Goal: Task Accomplishment & Management: Use online tool/utility

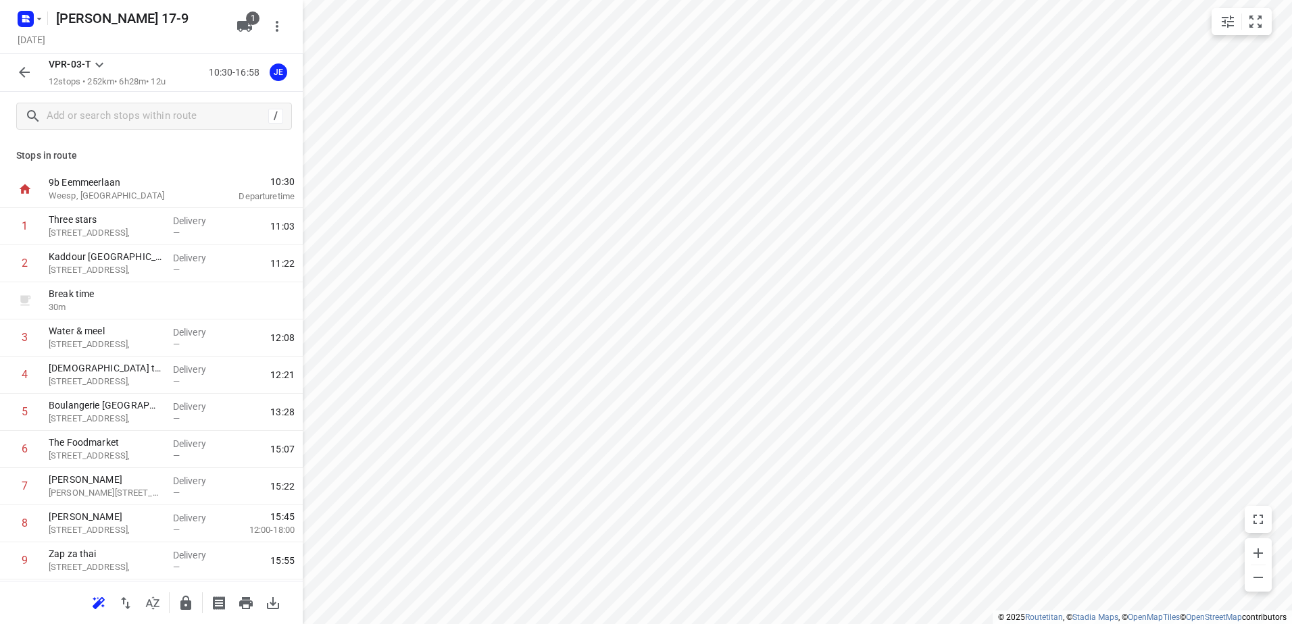
click at [27, 68] on icon "button" at bounding box center [24, 72] width 16 height 16
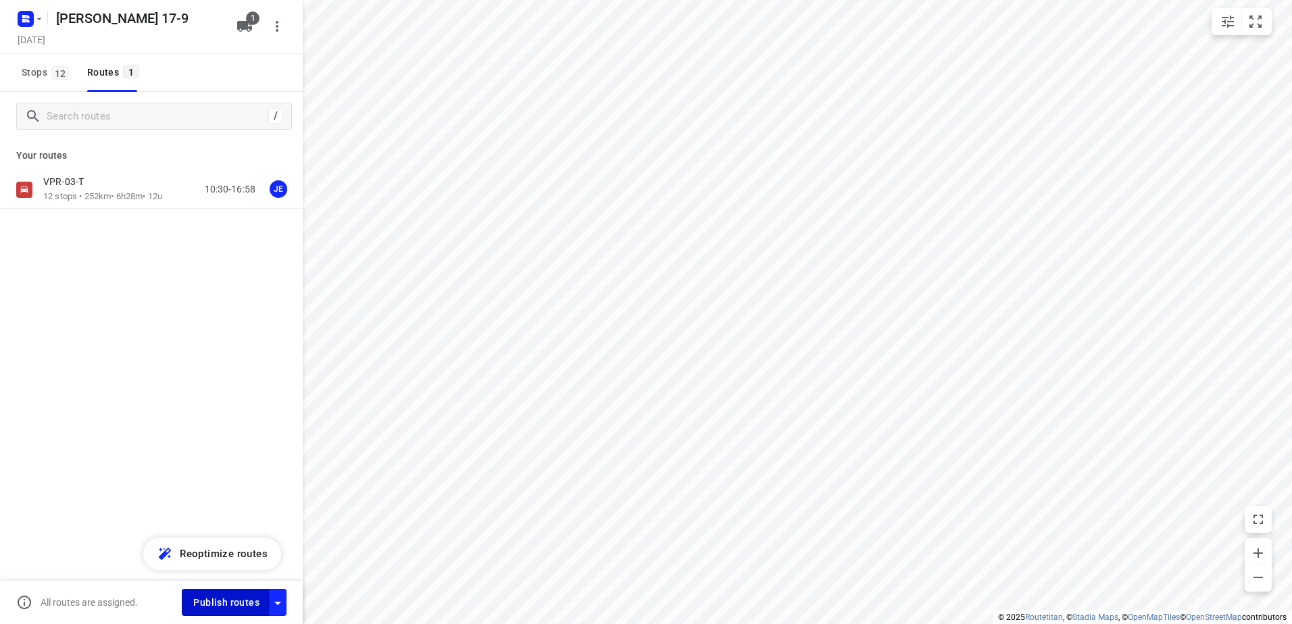
click at [224, 599] on span "Publish routes" at bounding box center [226, 603] width 66 height 17
click at [40, 13] on button "button" at bounding box center [28, 19] width 27 height 22
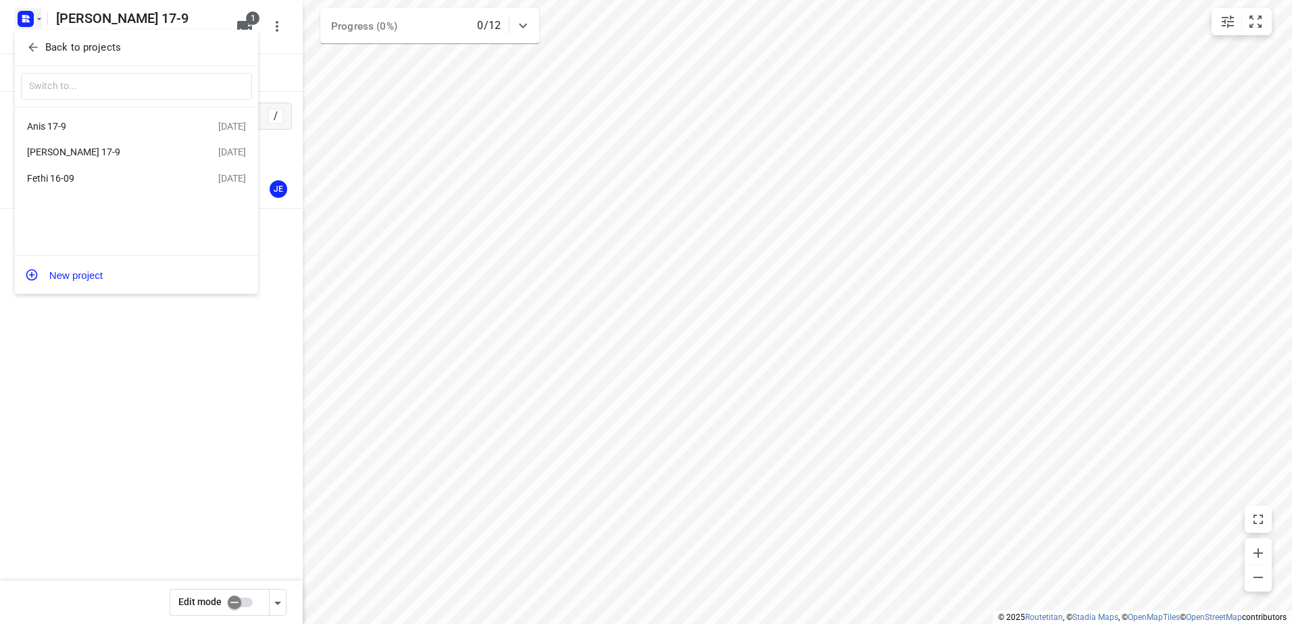
click at [52, 125] on div "Anis 17-9" at bounding box center [104, 126] width 155 height 11
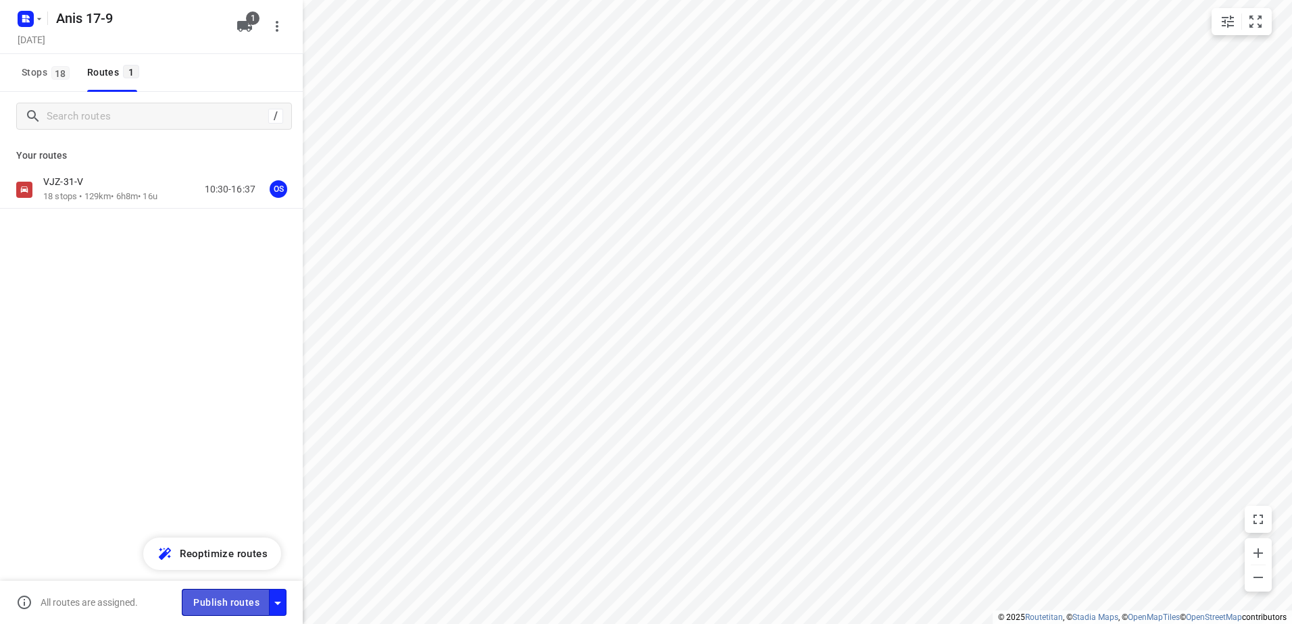
click at [221, 599] on span "Publish routes" at bounding box center [226, 603] width 66 height 17
click at [42, 20] on icon "button" at bounding box center [39, 19] width 11 height 11
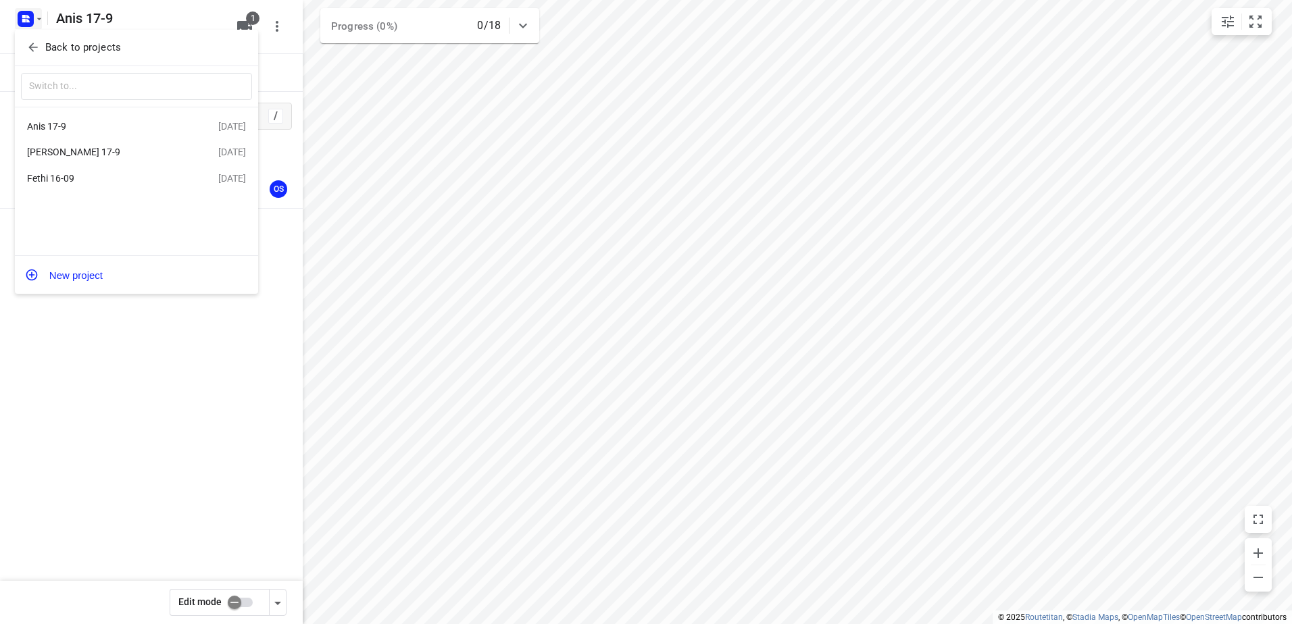
click at [67, 153] on div "[PERSON_NAME] 17-9" at bounding box center [104, 152] width 155 height 11
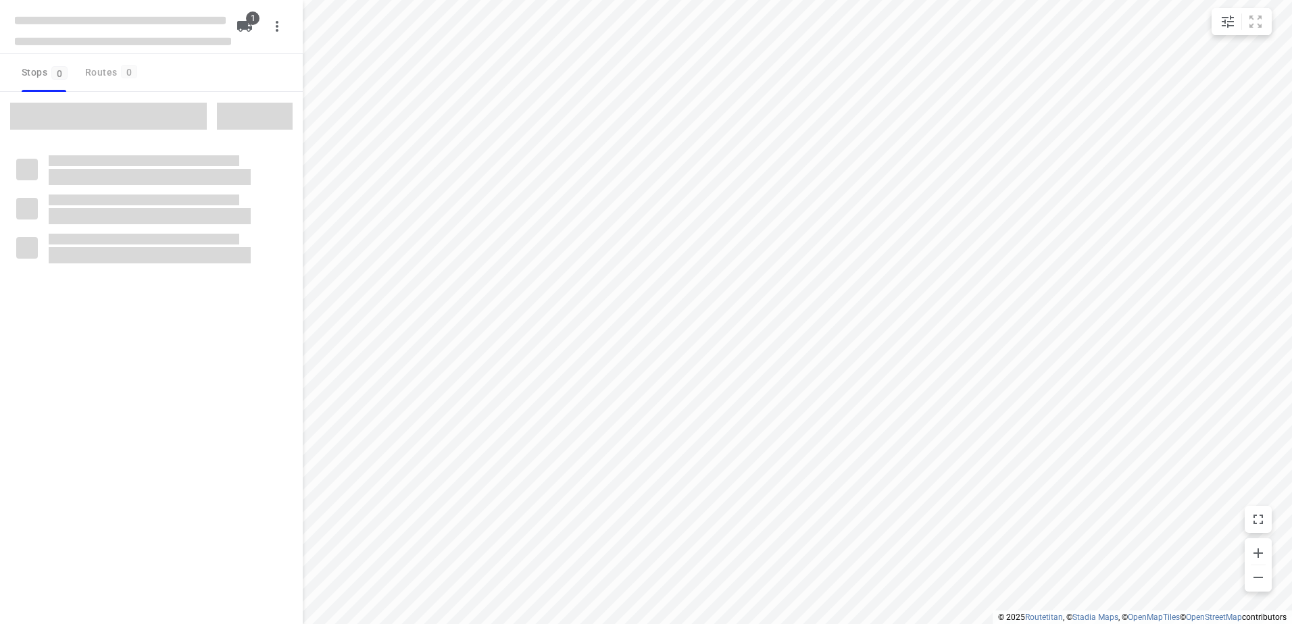
type input "distance"
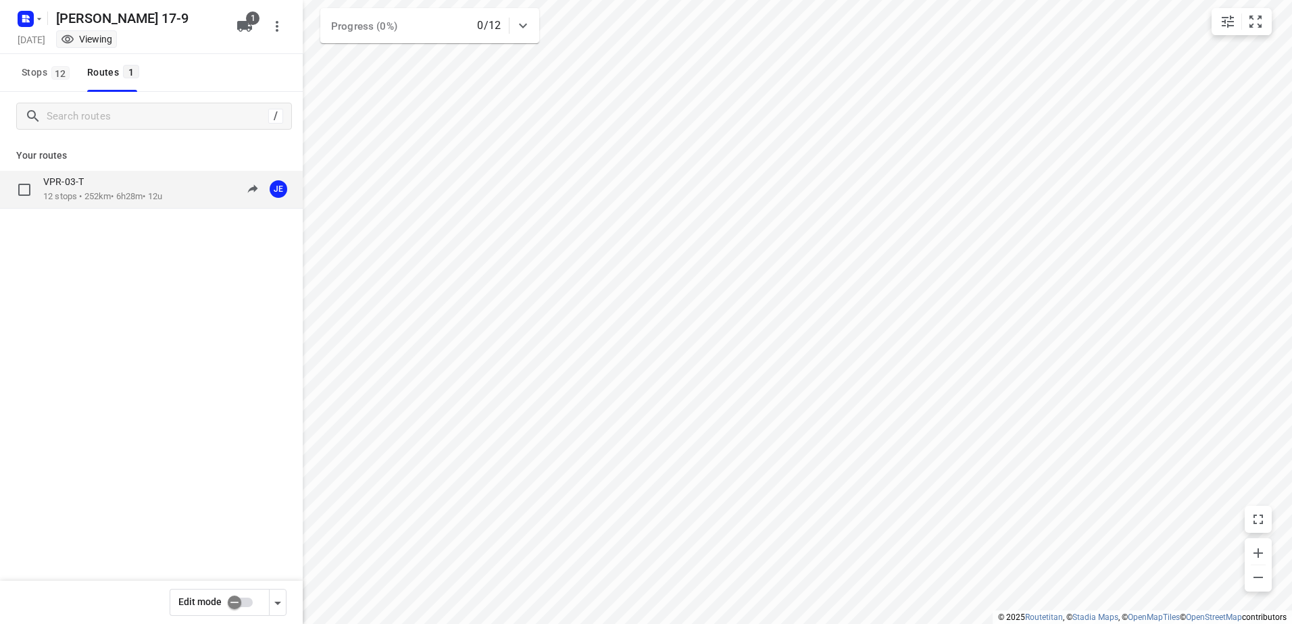
click at [61, 185] on p "VPR-03-T" at bounding box center [67, 182] width 49 height 12
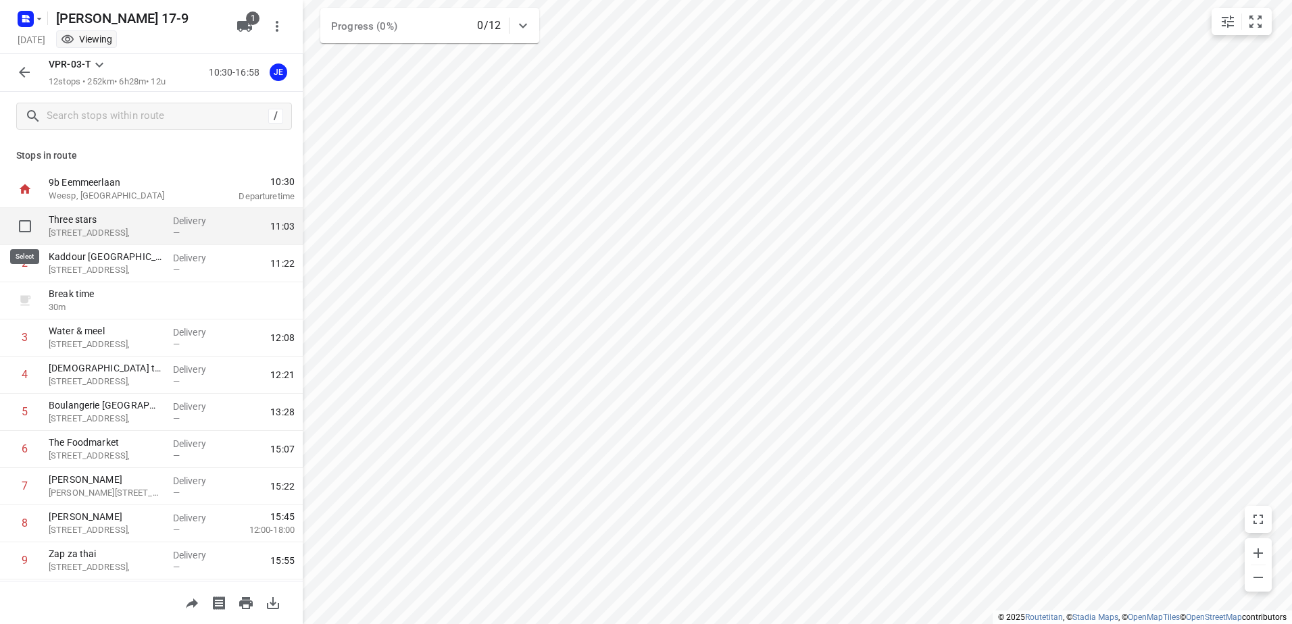
click at [26, 226] on input "checkbox" at bounding box center [24, 226] width 27 height 27
checkbox input "true"
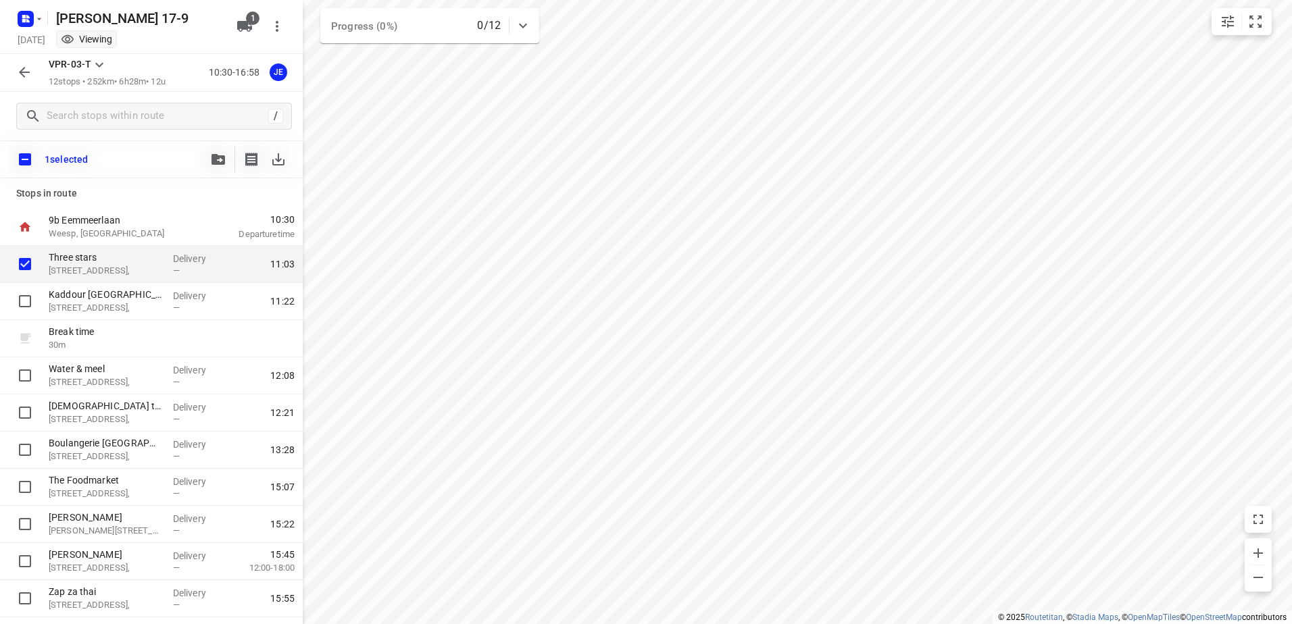
click at [20, 74] on icon "button" at bounding box center [24, 72] width 11 height 11
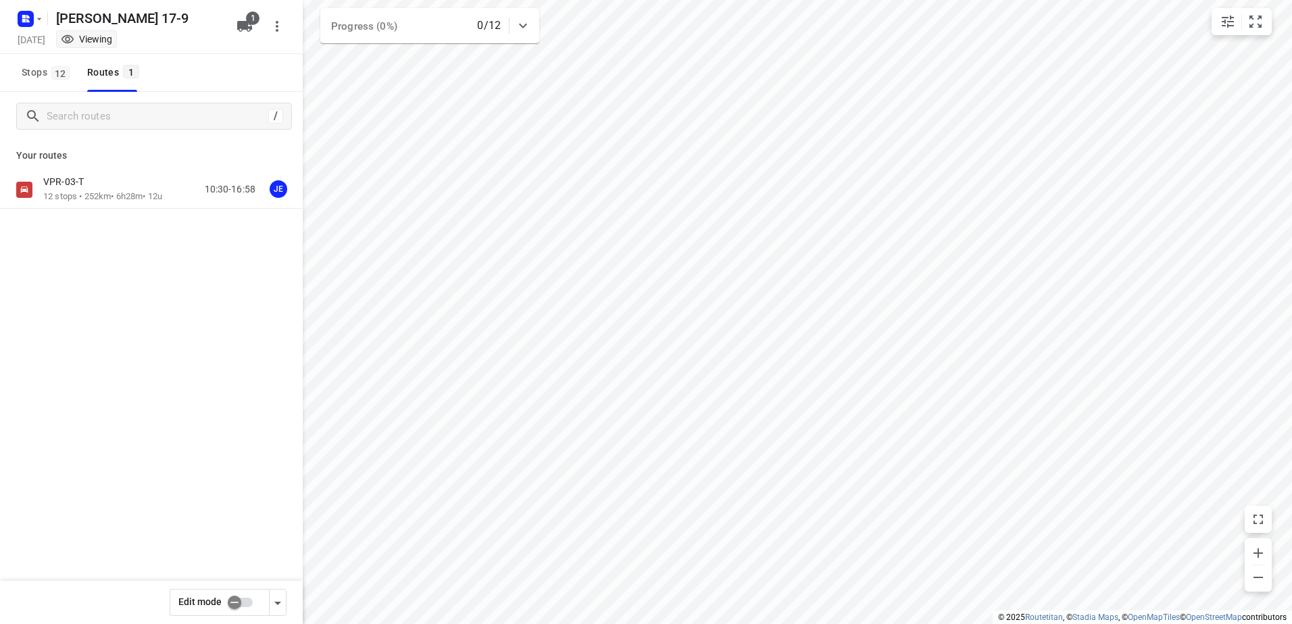
click at [248, 599] on input "checkbox" at bounding box center [234, 603] width 77 height 26
checkbox input "true"
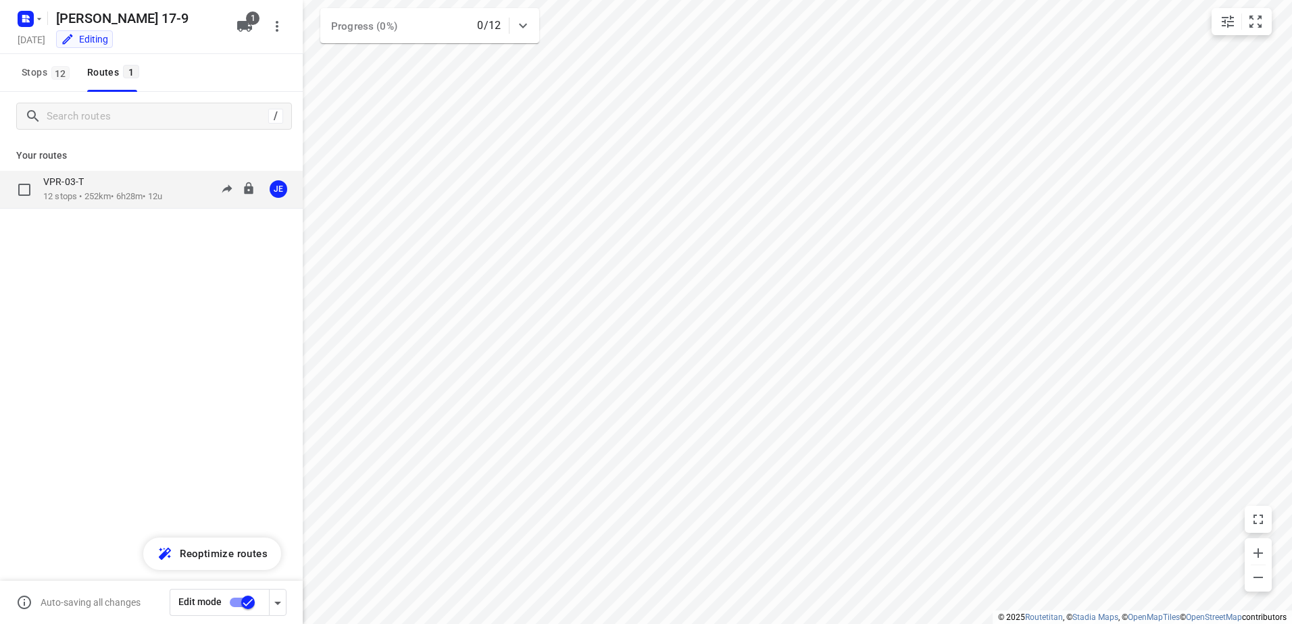
click at [64, 191] on p "12 stops • 252km • 6h28m • 12u" at bounding box center [102, 197] width 119 height 13
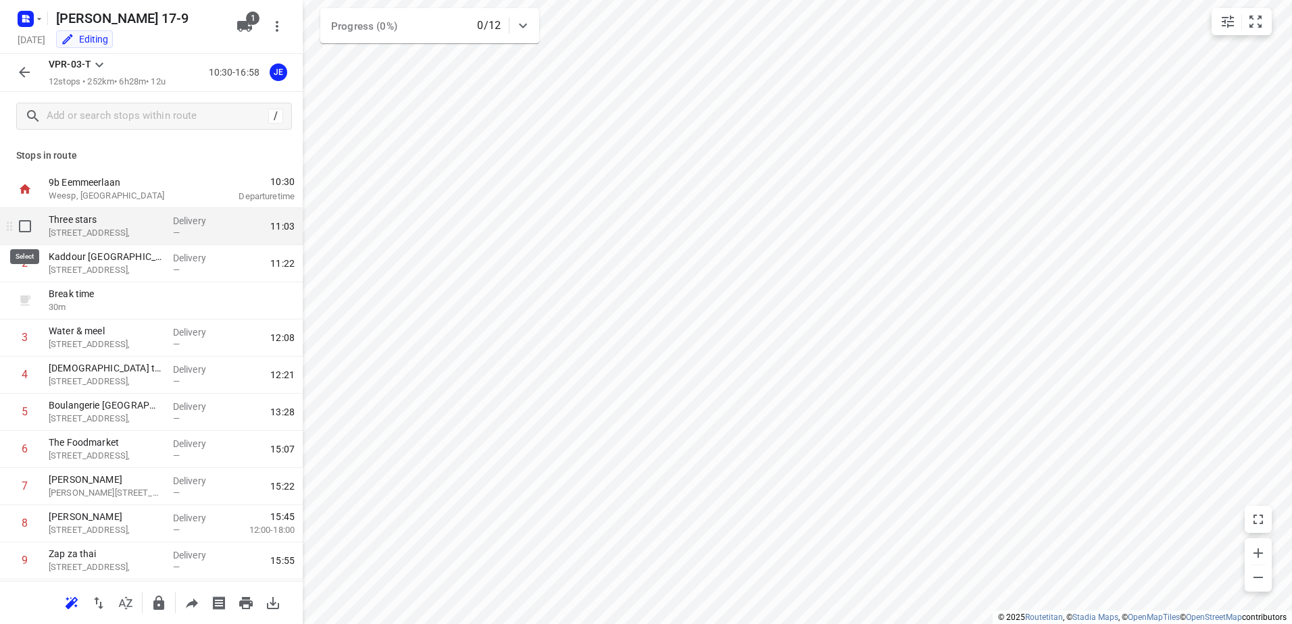
click at [27, 230] on input "checkbox" at bounding box center [24, 226] width 27 height 27
checkbox input "true"
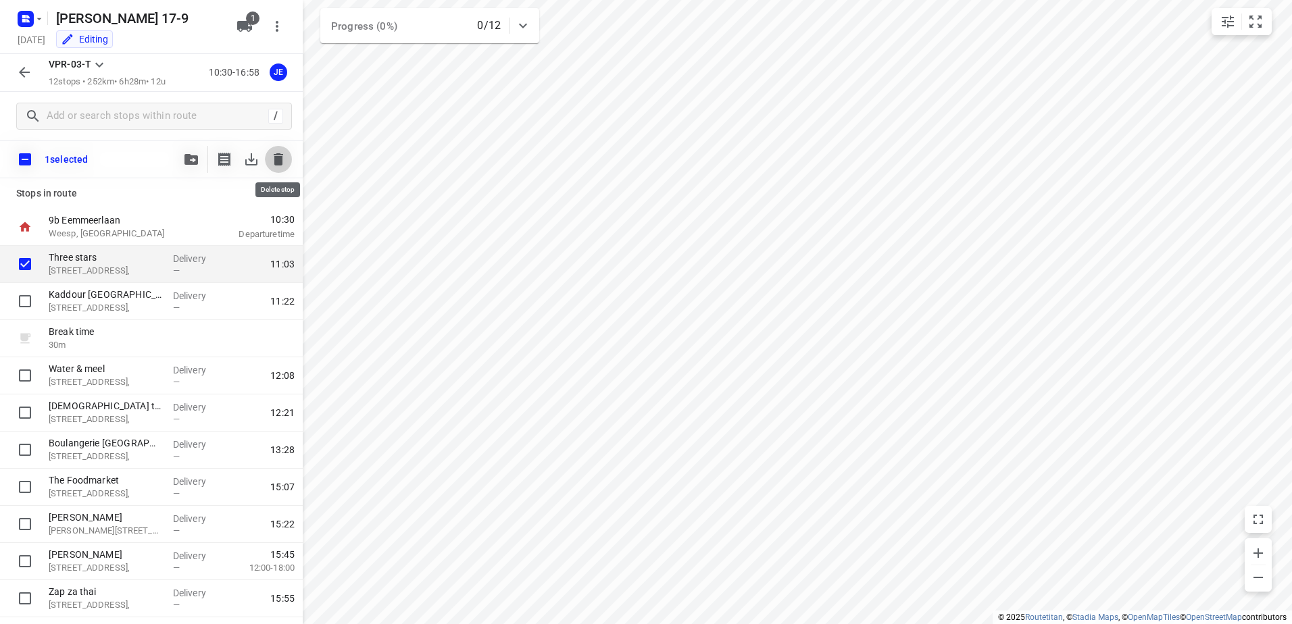
click at [277, 159] on icon "button" at bounding box center [278, 159] width 9 height 12
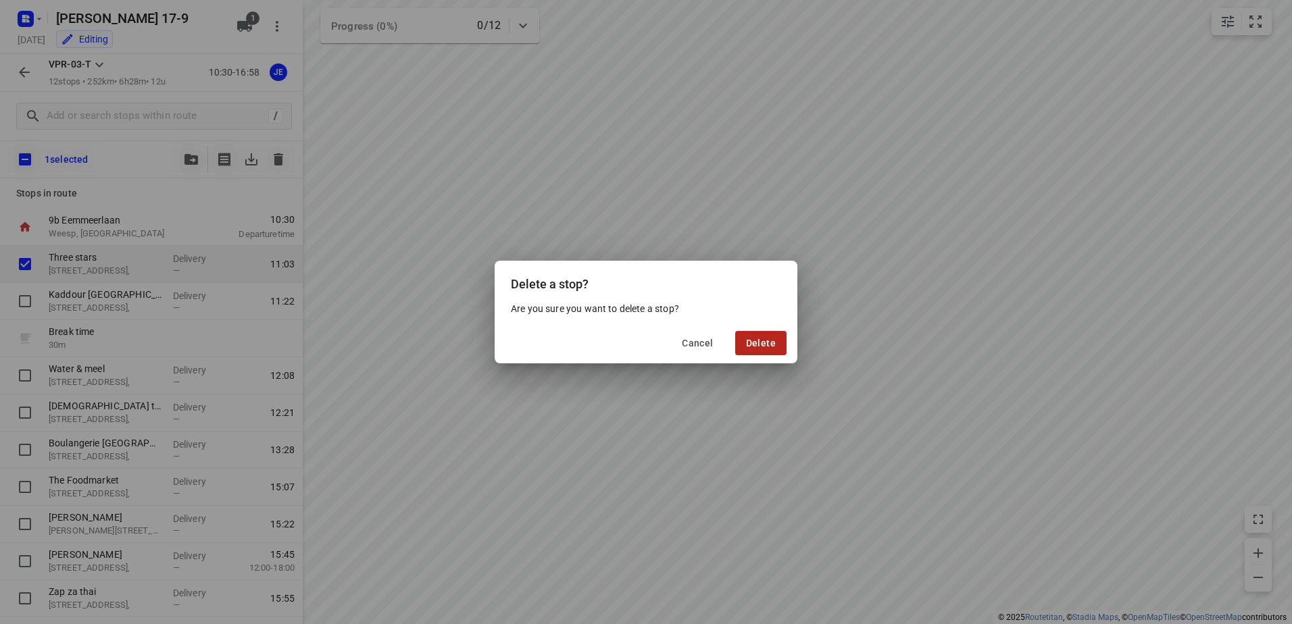
click at [751, 340] on span "Delete" at bounding box center [761, 343] width 30 height 11
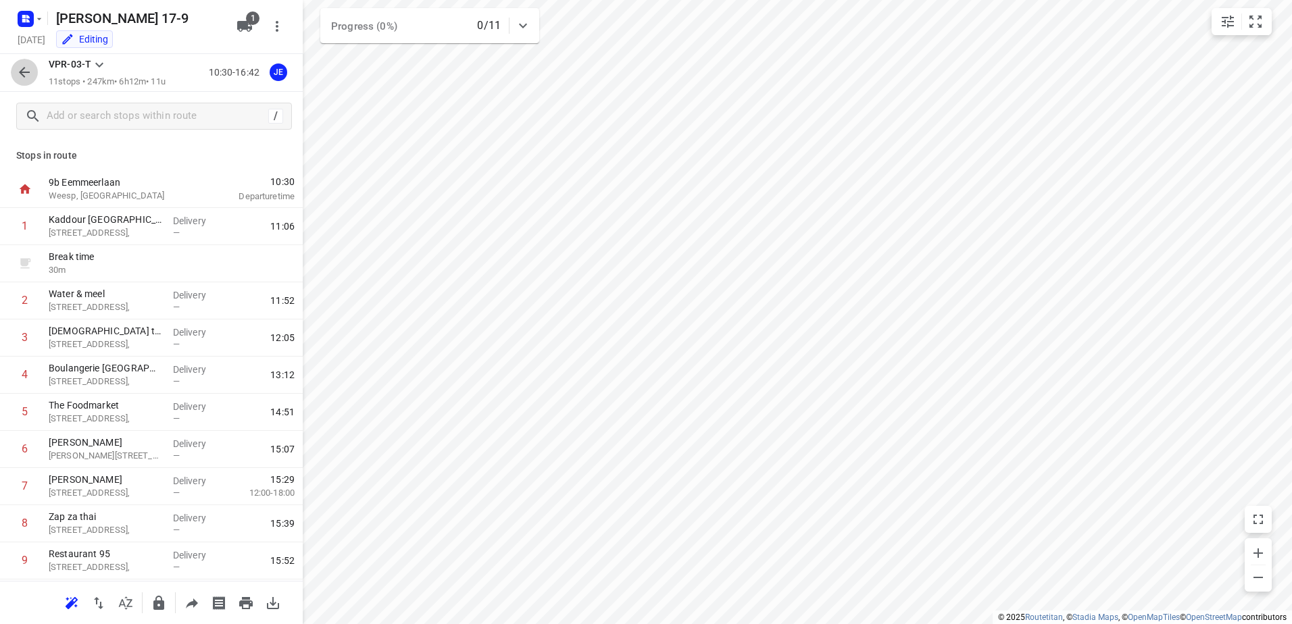
click at [20, 69] on icon "button" at bounding box center [24, 72] width 16 height 16
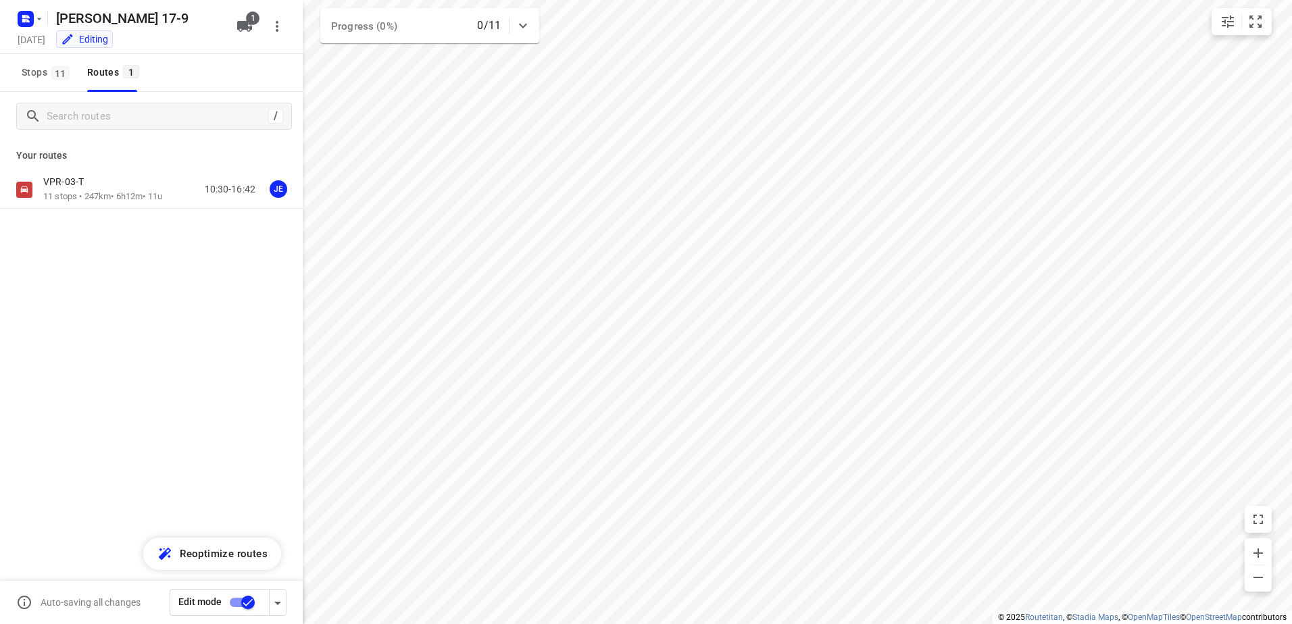
click at [231, 599] on input "checkbox" at bounding box center [247, 603] width 77 height 26
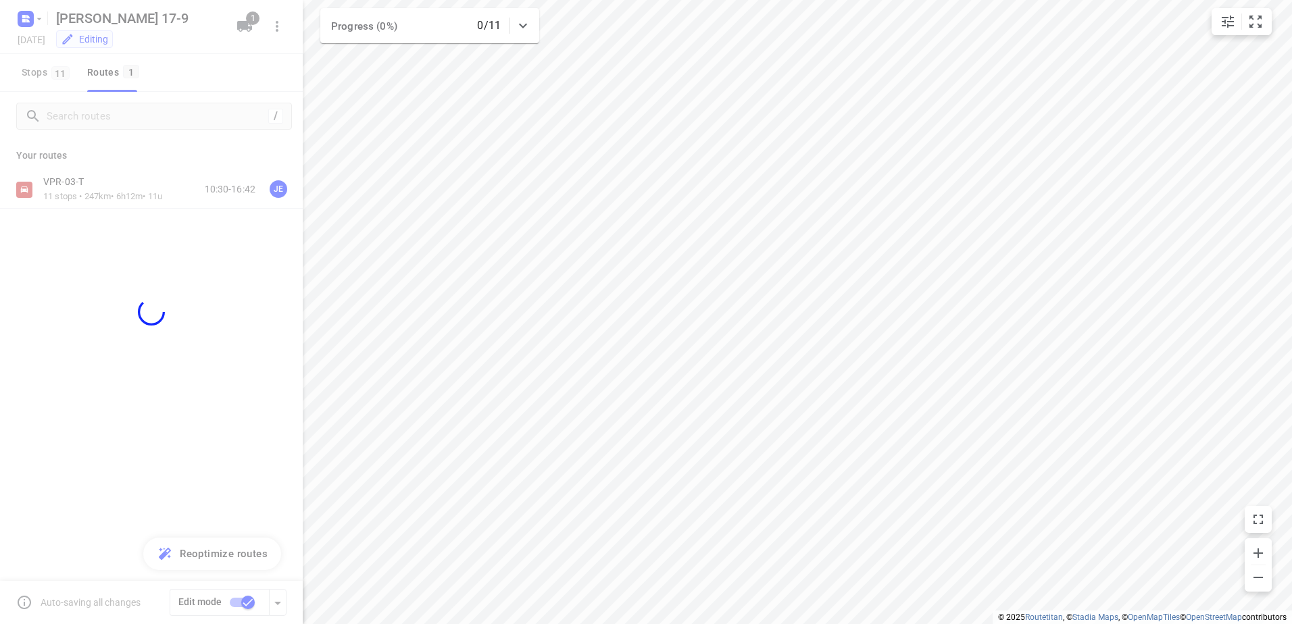
checkbox input "false"
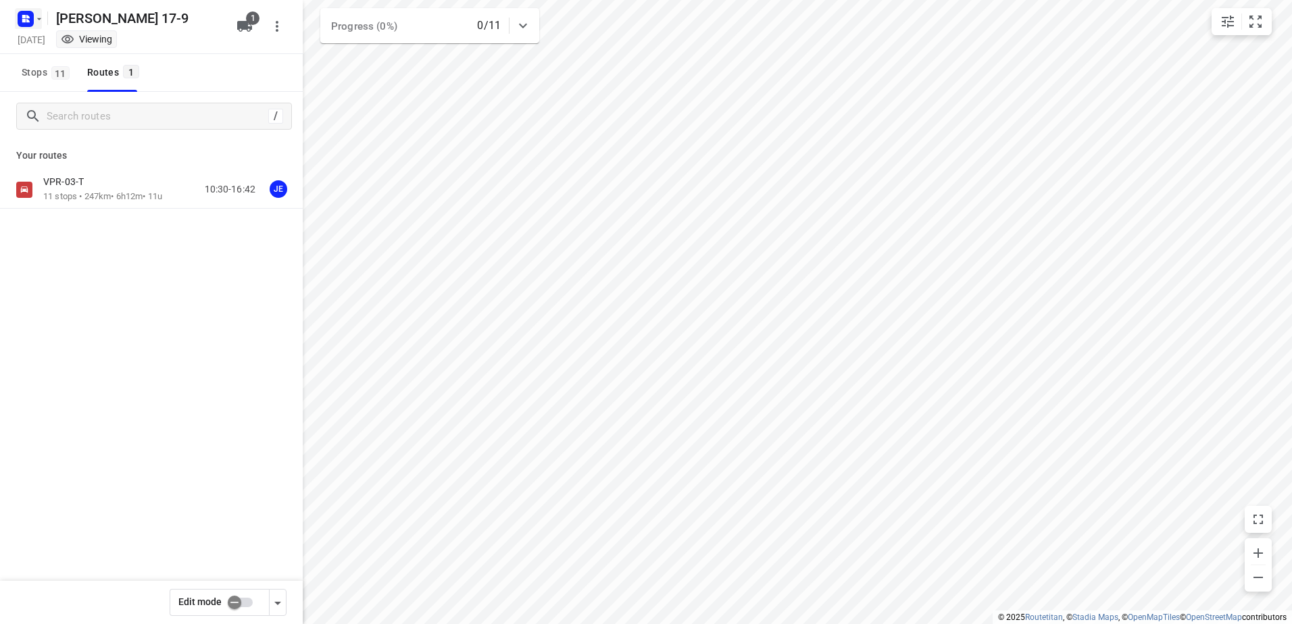
click at [43, 16] on icon "button" at bounding box center [39, 19] width 11 height 11
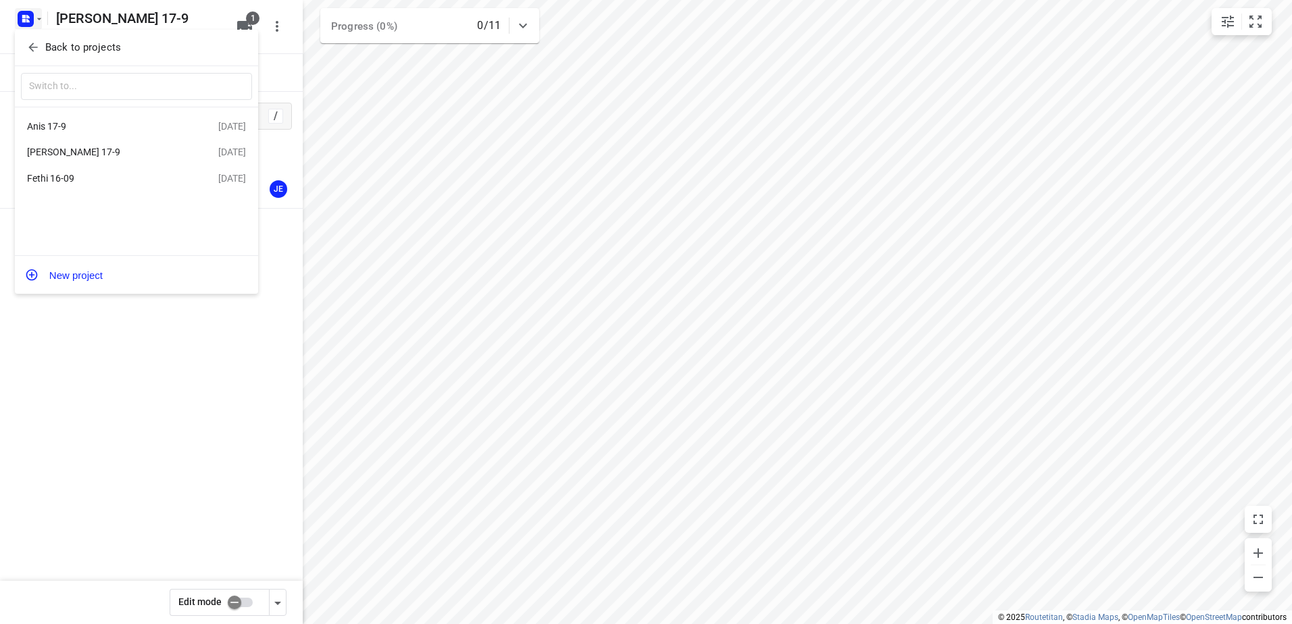
click at [49, 128] on div "Anis 17-9" at bounding box center [104, 126] width 155 height 11
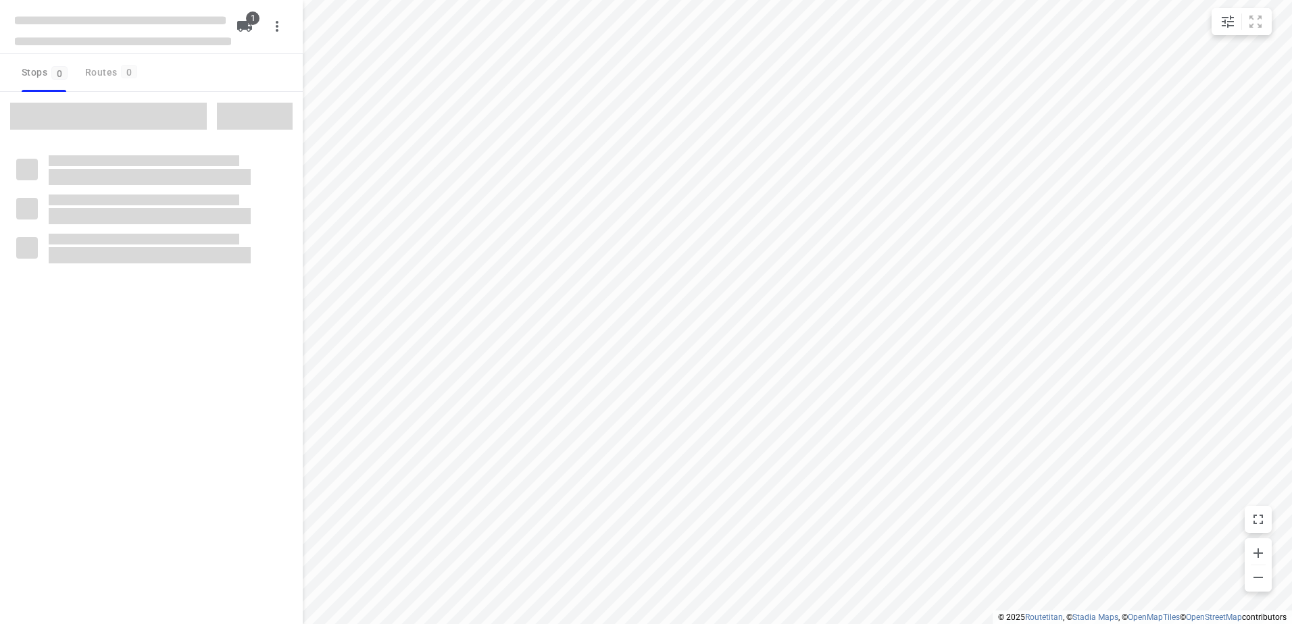
type input "distance"
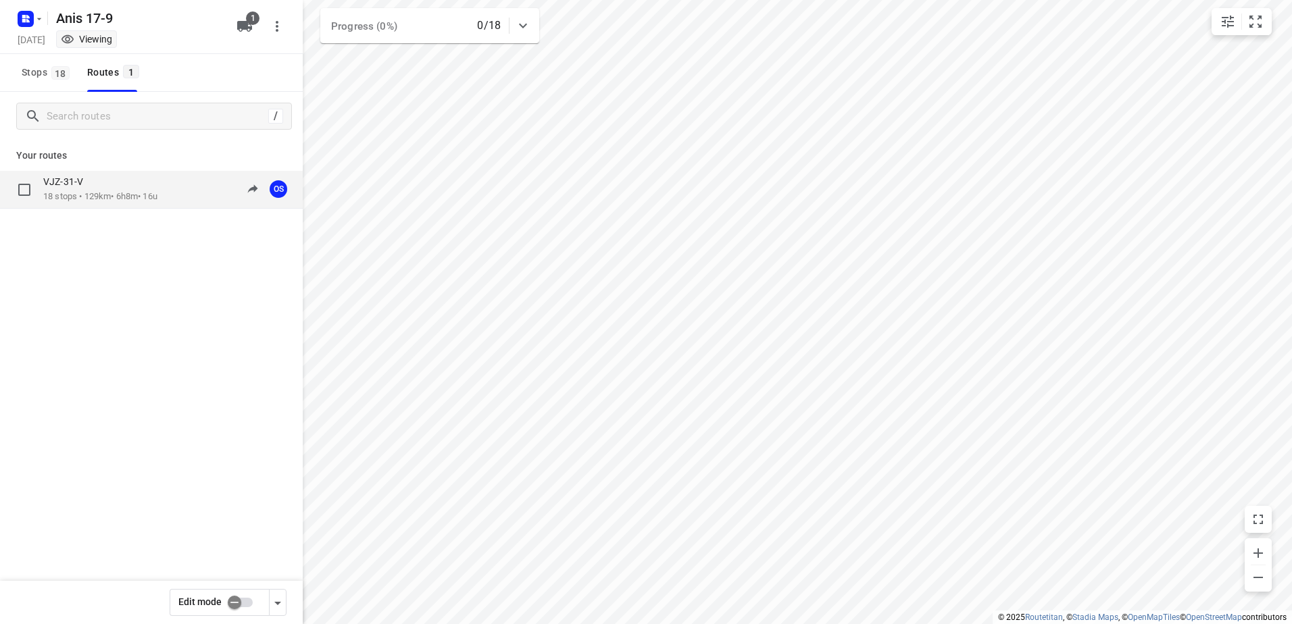
click at [93, 182] on div "VJZ-31-V" at bounding box center [100, 183] width 114 height 15
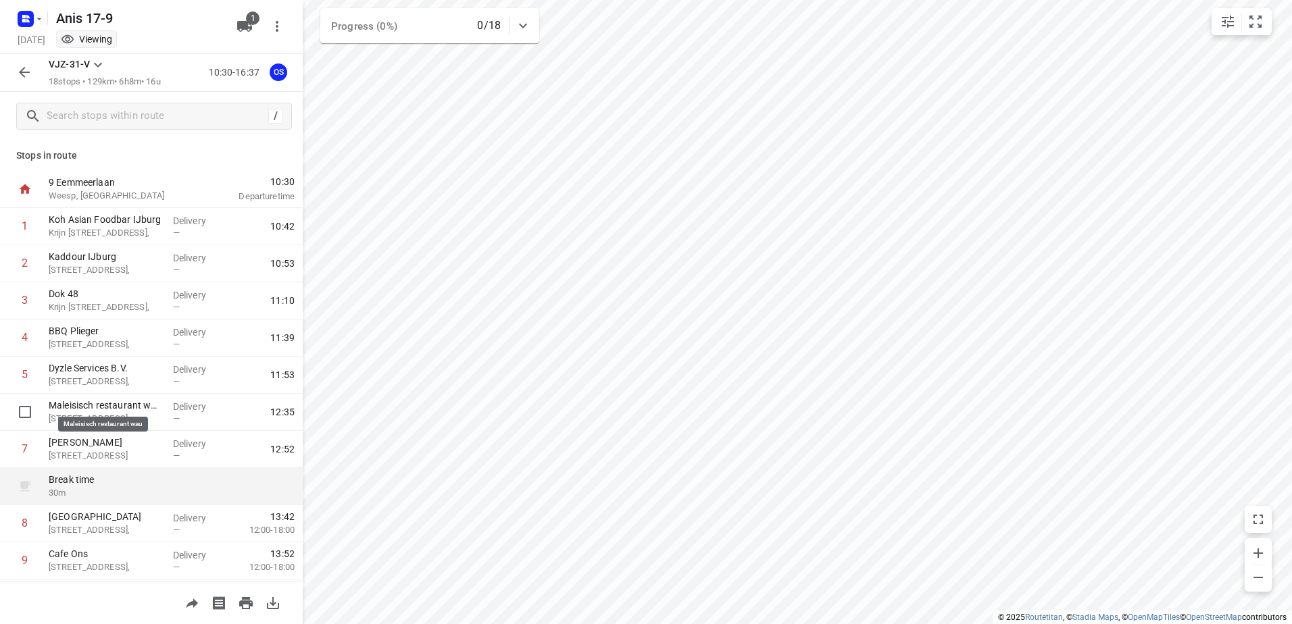
scroll to position [68, 0]
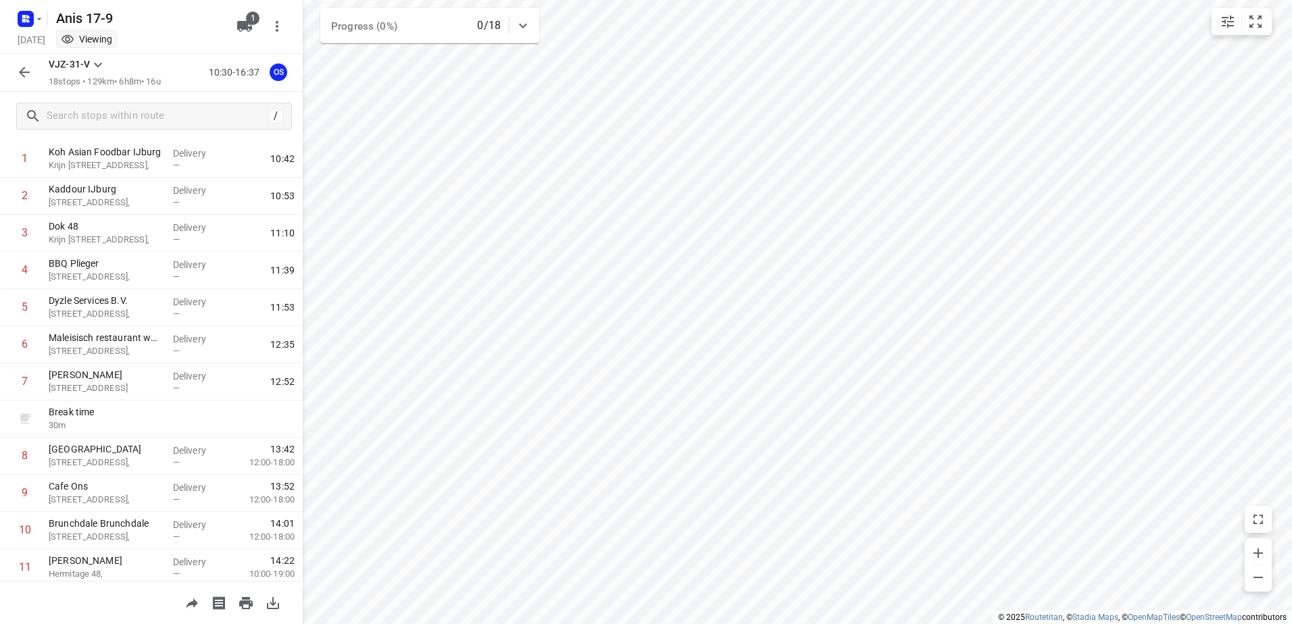
click at [18, 75] on icon "button" at bounding box center [24, 72] width 16 height 16
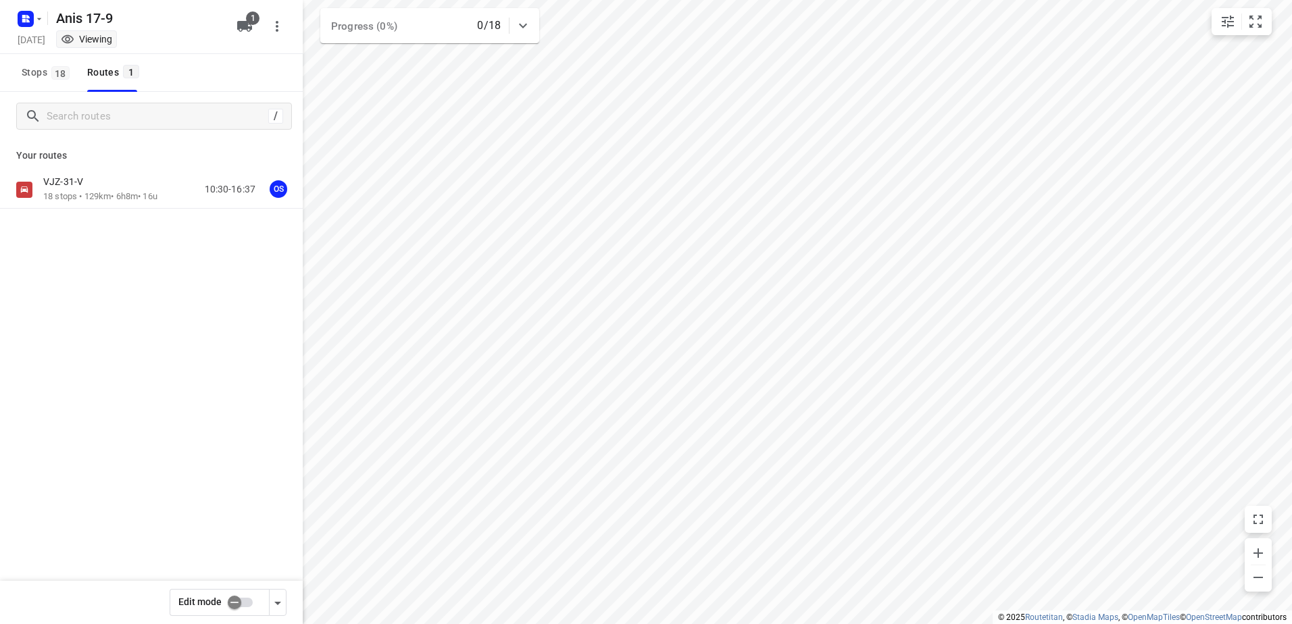
click at [249, 603] on input "checkbox" at bounding box center [234, 603] width 77 height 26
checkbox input "true"
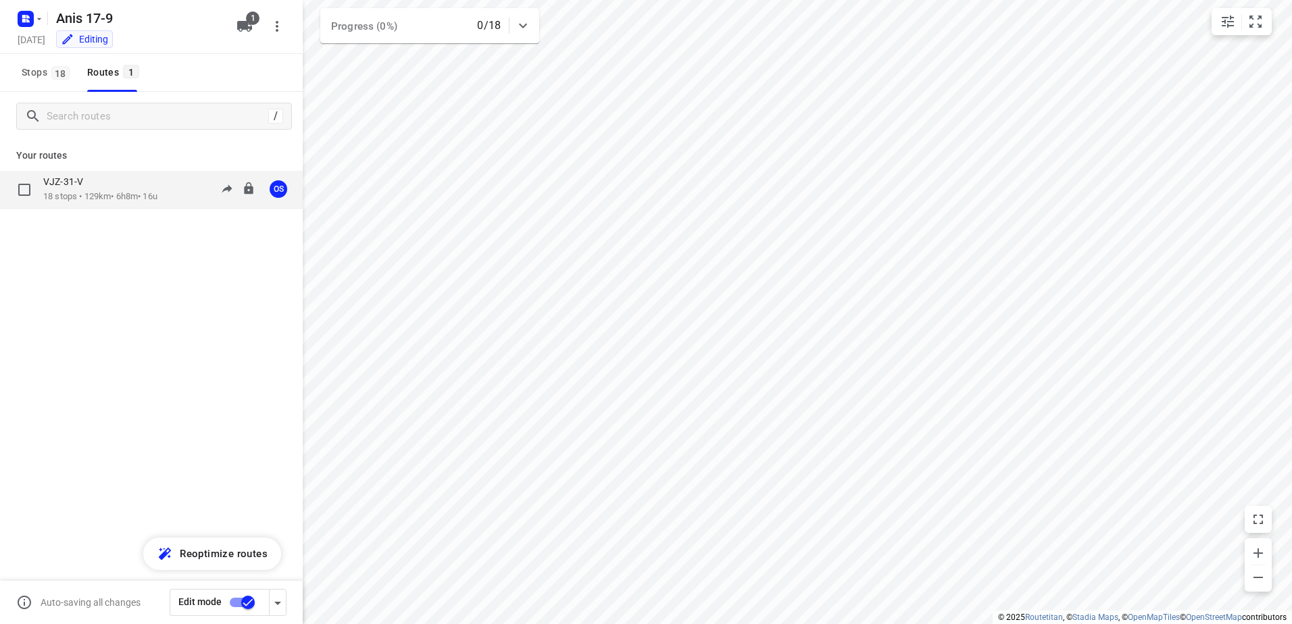
click at [84, 199] on p "18 stops • 129km • 6h8m • 16u" at bounding box center [100, 197] width 114 height 13
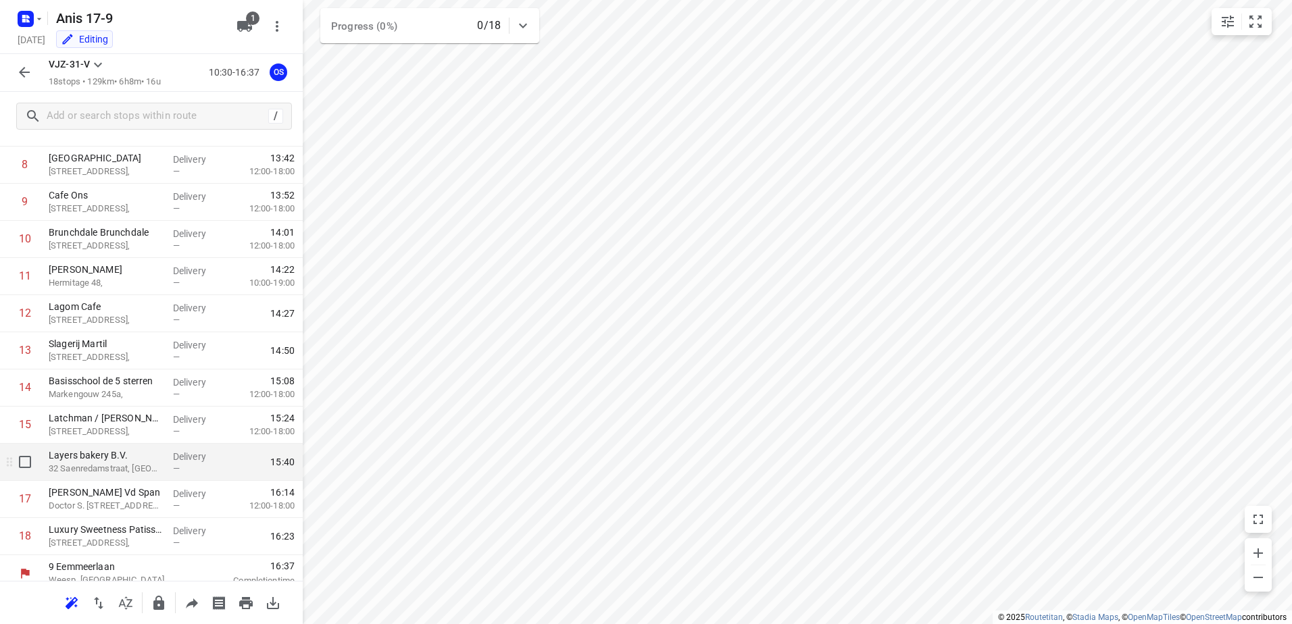
scroll to position [370, 0]
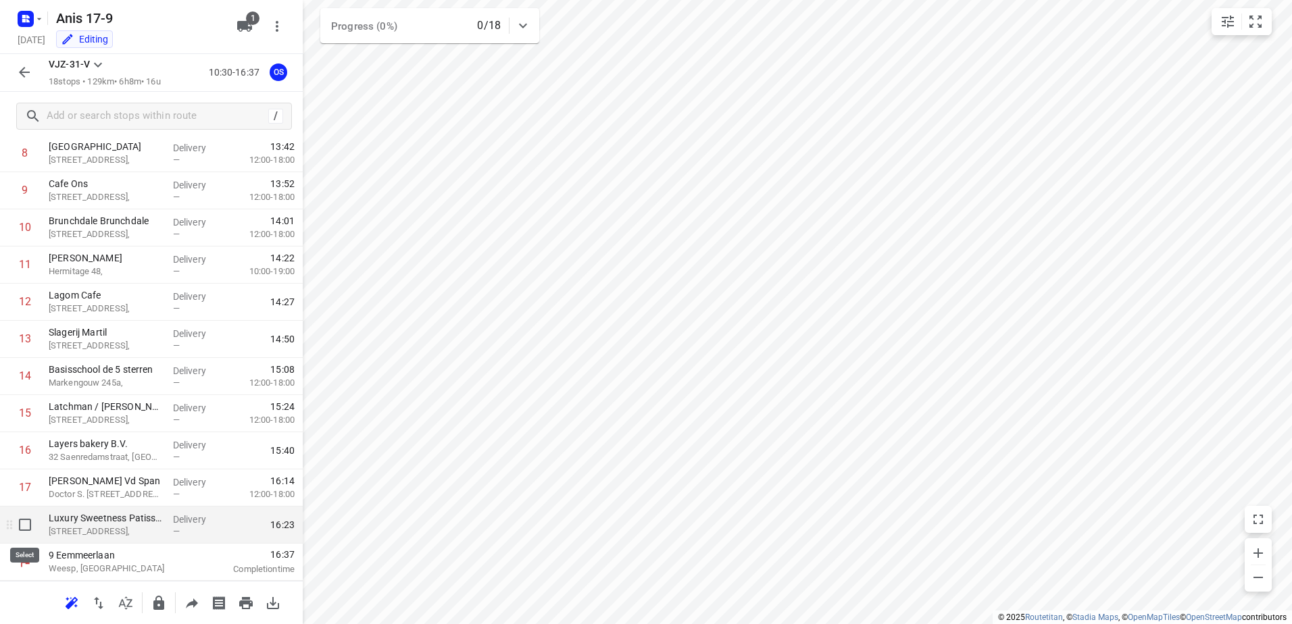
click at [26, 522] on input "checkbox" at bounding box center [24, 524] width 27 height 27
checkbox input "true"
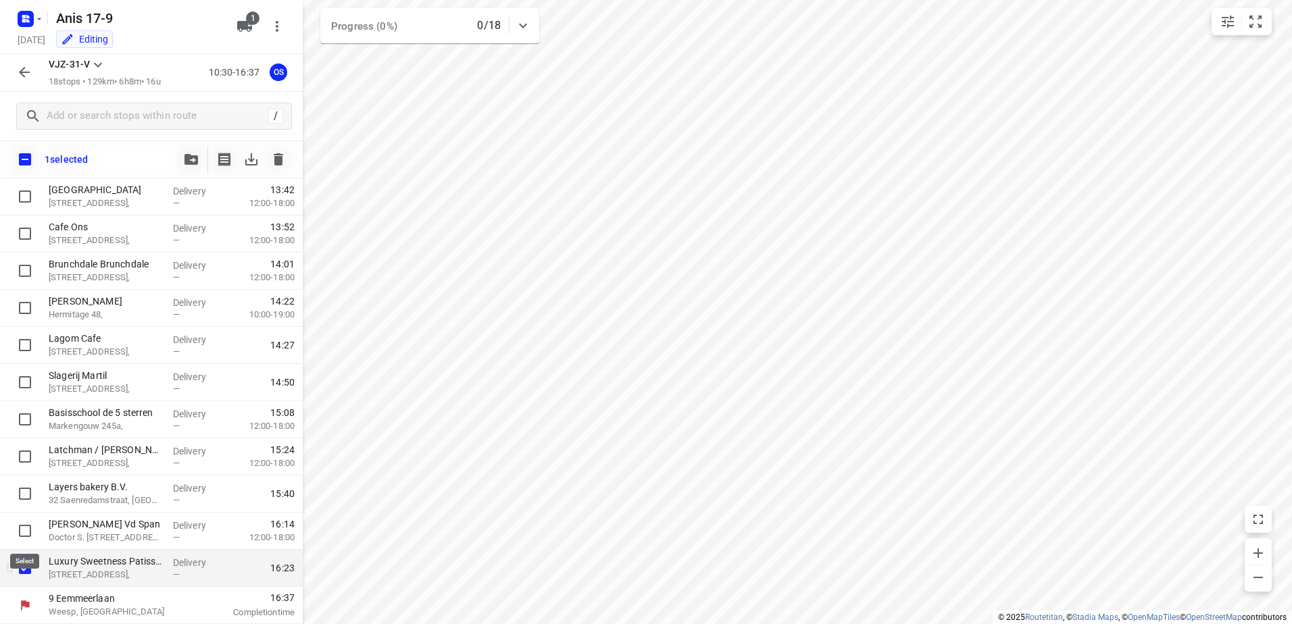
scroll to position [365, 0]
click at [272, 160] on icon "button" at bounding box center [278, 159] width 16 height 16
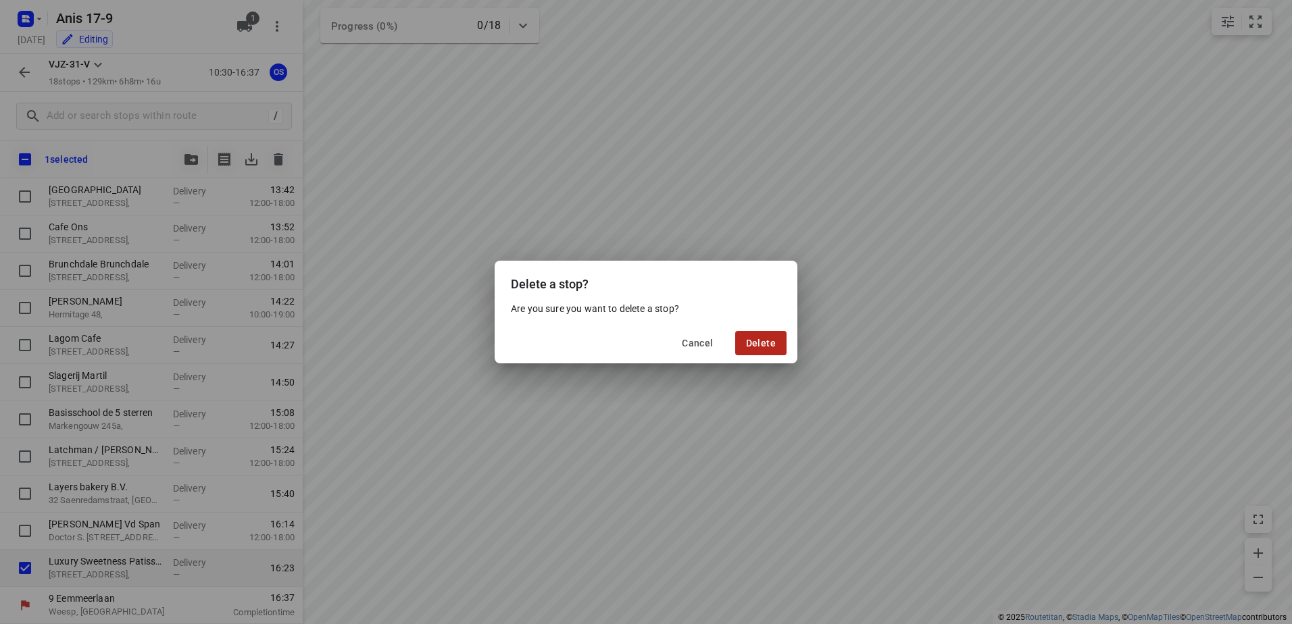
click at [767, 335] on button "Delete" at bounding box center [760, 343] width 51 height 24
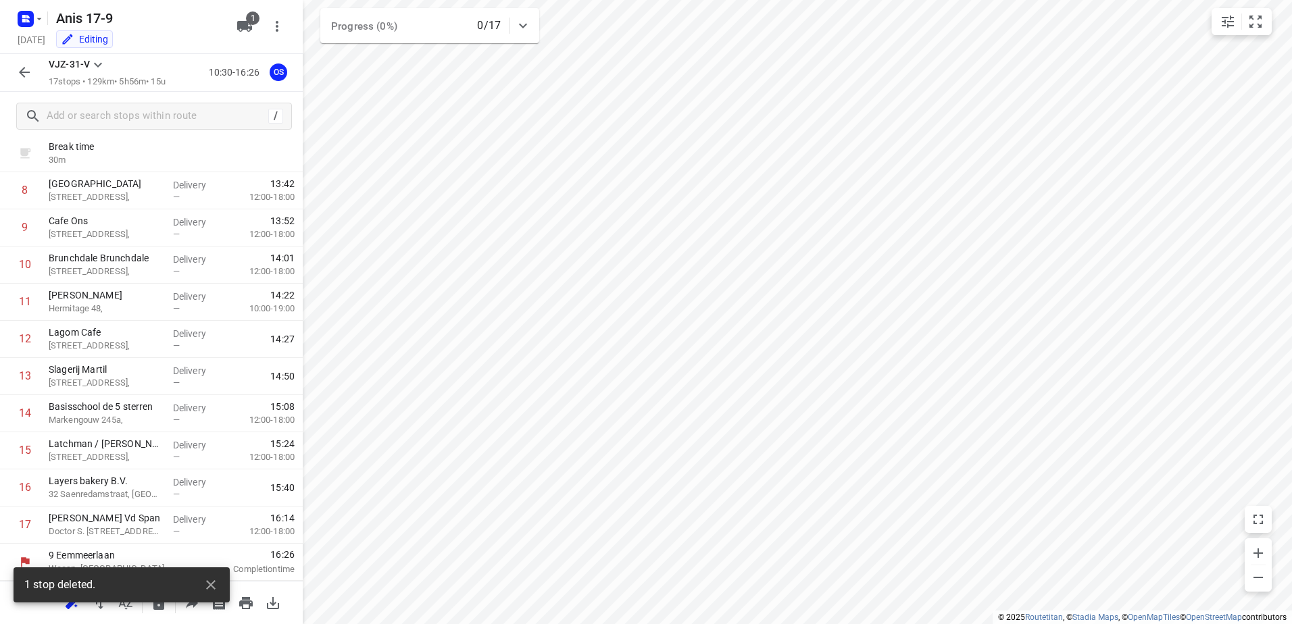
scroll to position [333, 0]
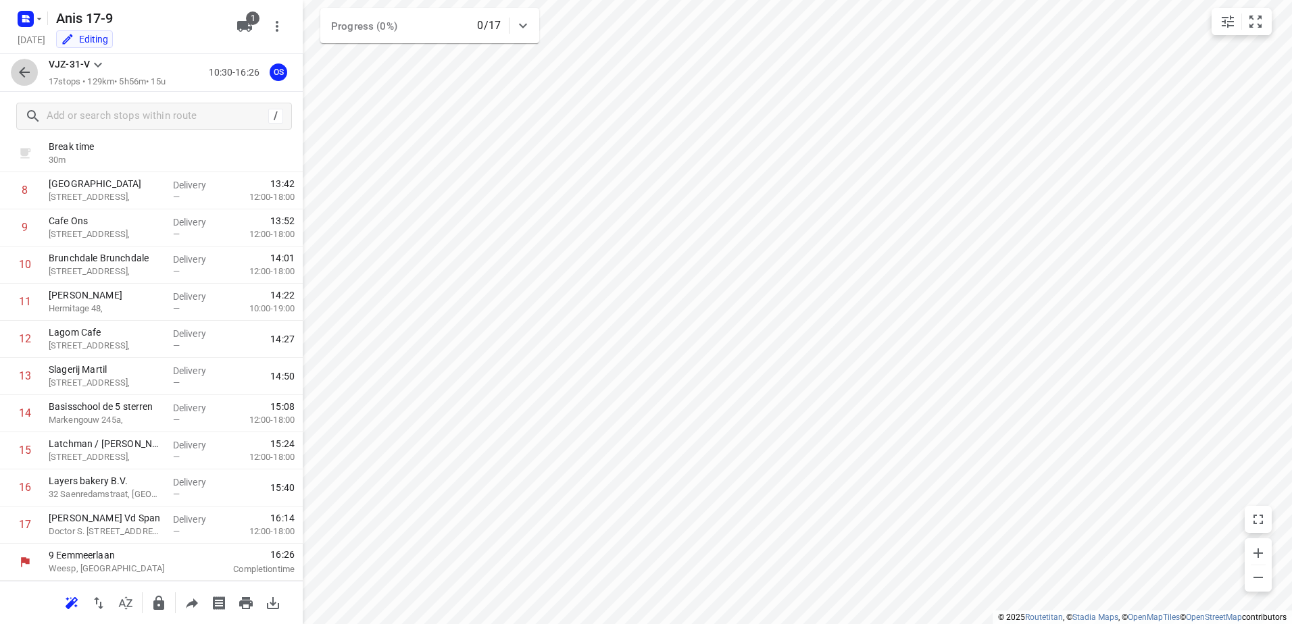
click at [27, 61] on button "button" at bounding box center [24, 72] width 27 height 27
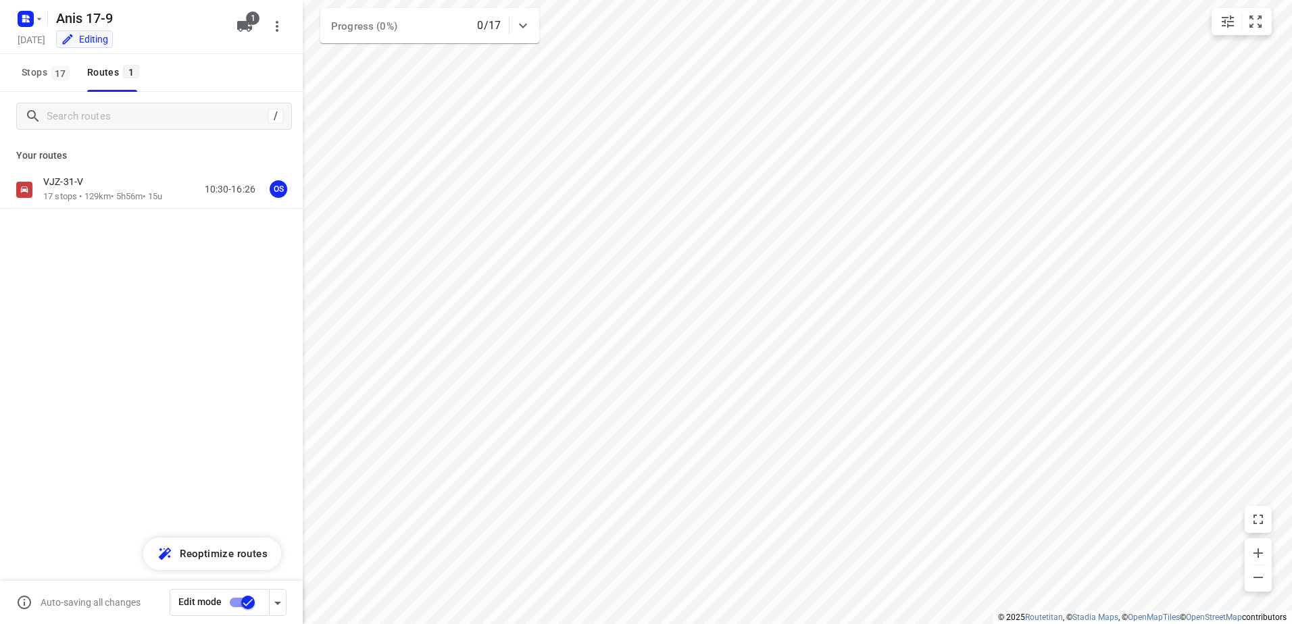
click at [242, 605] on input "checkbox" at bounding box center [247, 603] width 77 height 26
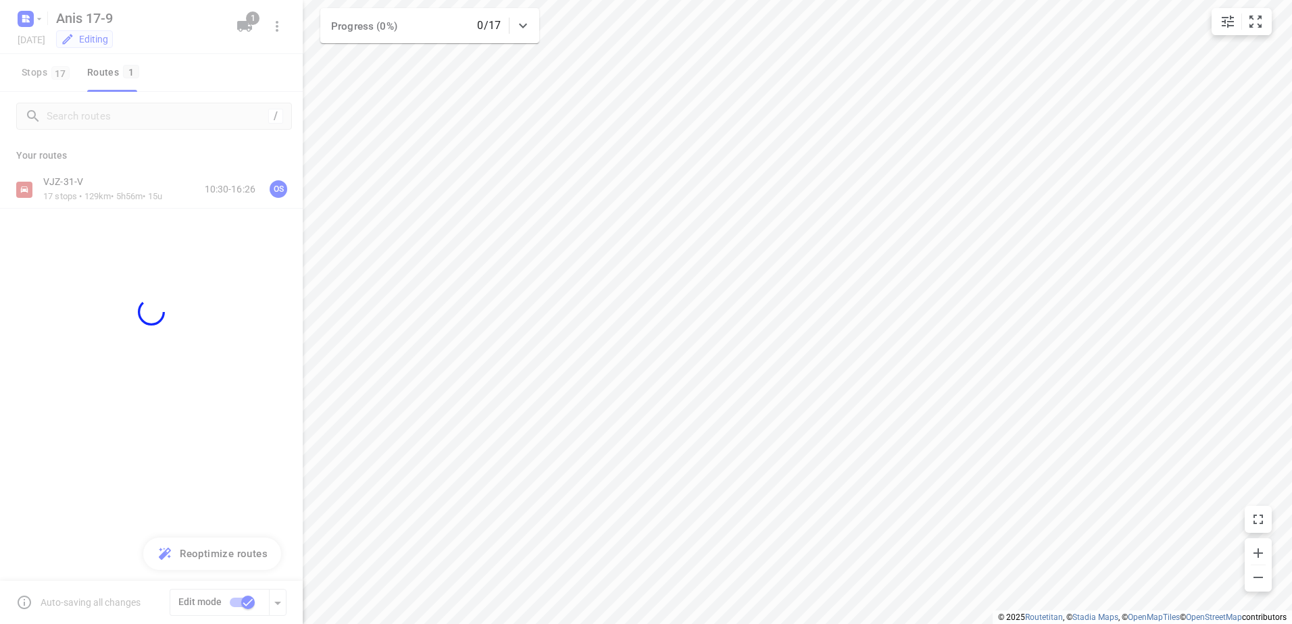
checkbox input "false"
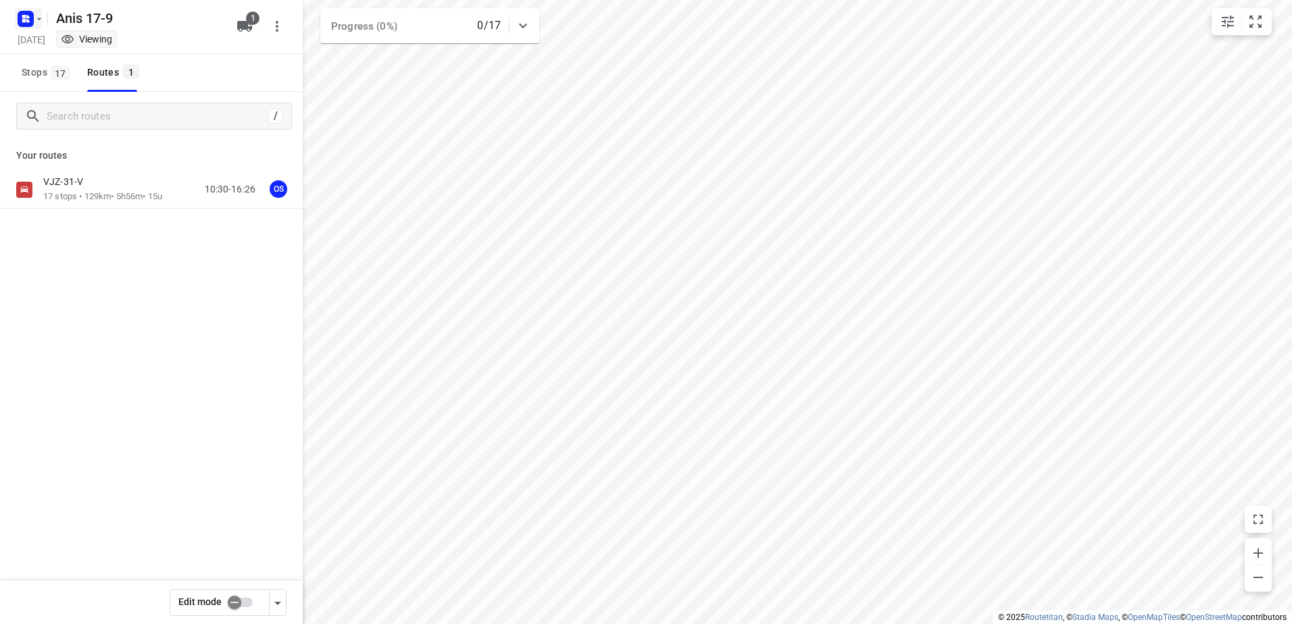
click at [41, 14] on icon "button" at bounding box center [39, 19] width 11 height 11
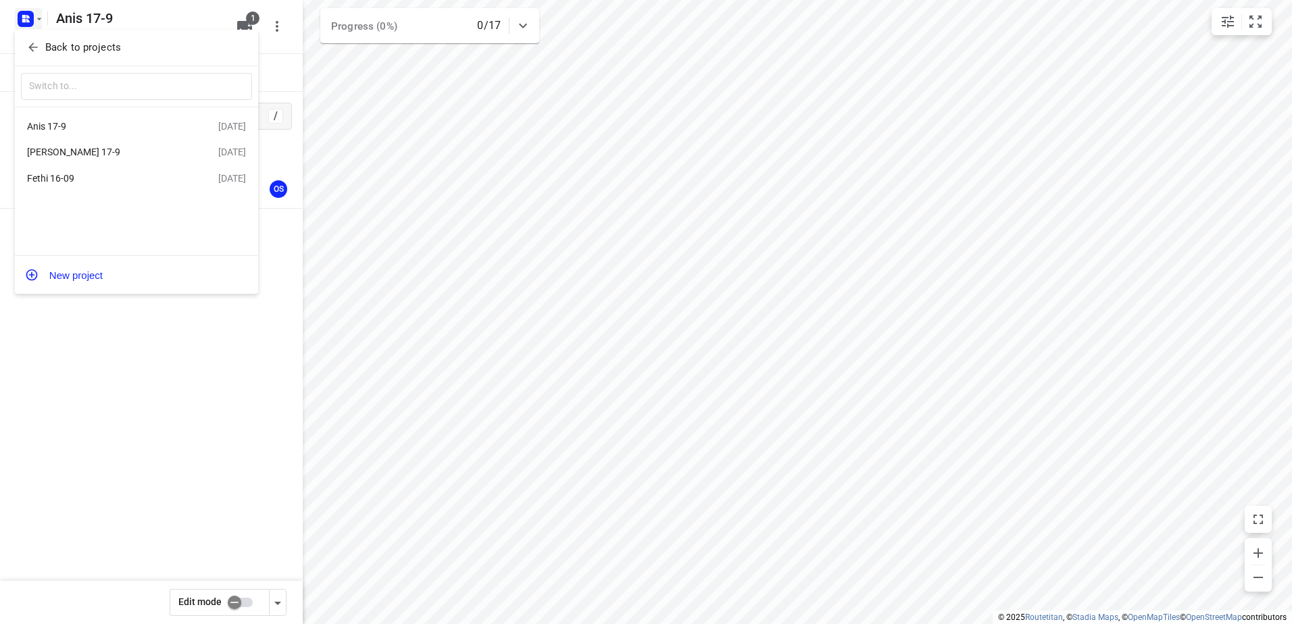
click at [73, 278] on button "New project" at bounding box center [136, 274] width 243 height 27
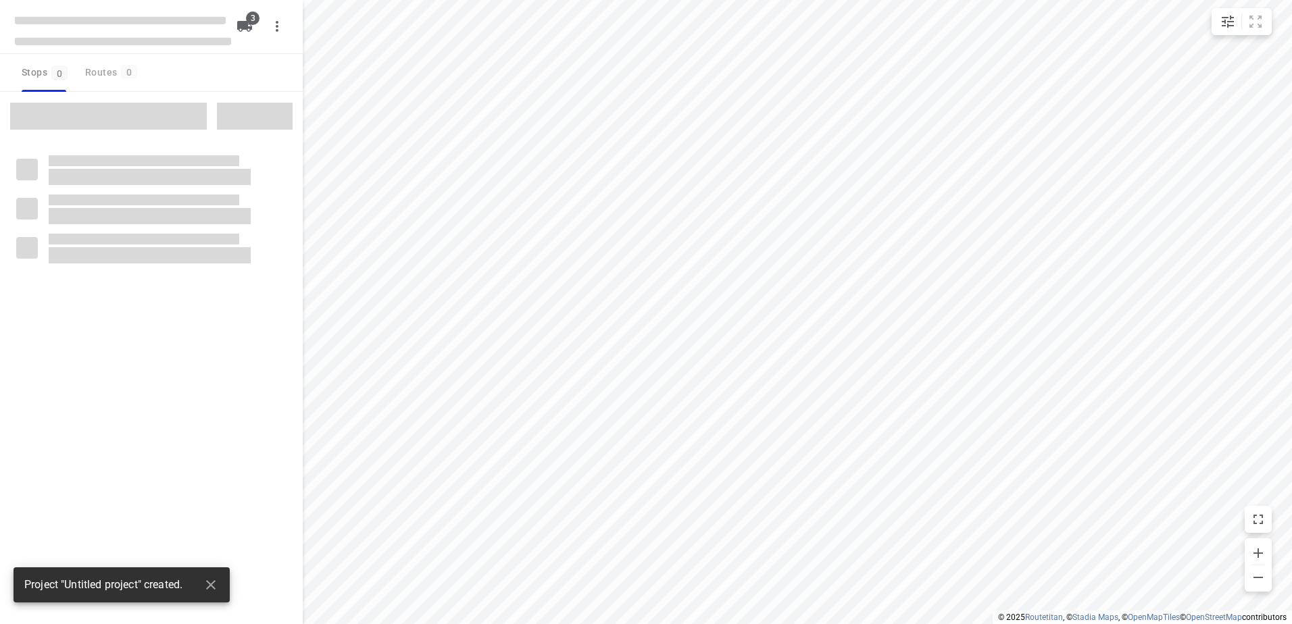
type input "distance"
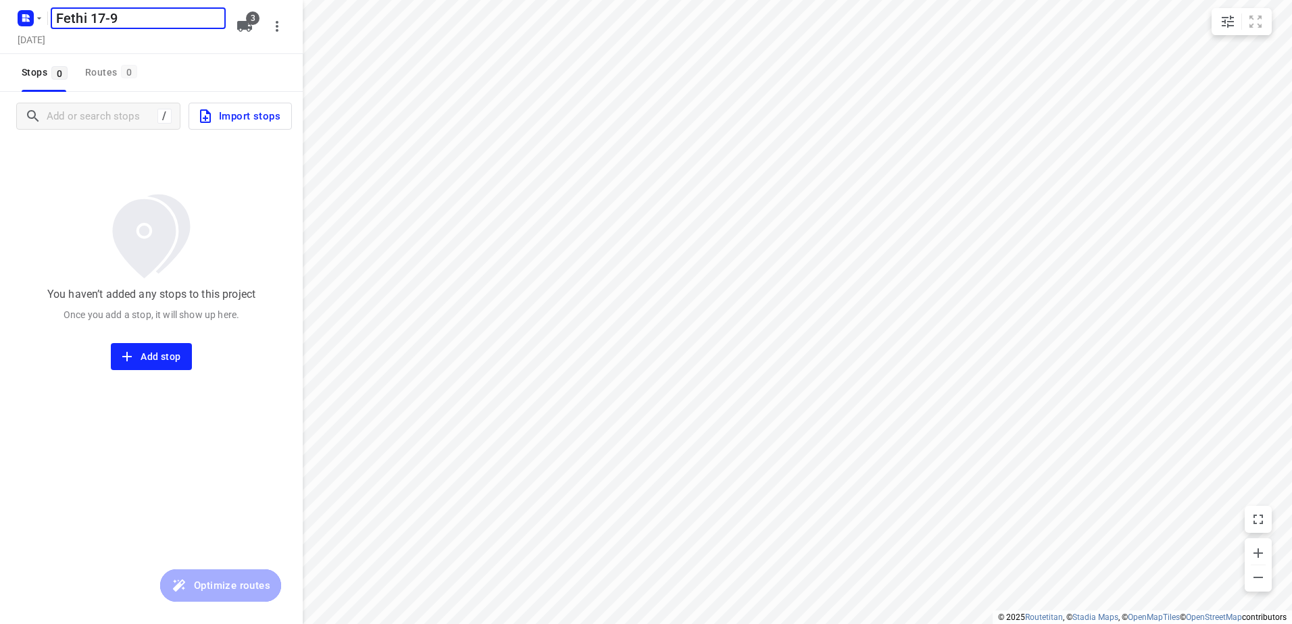
type input "Fethi 17-9"
click at [246, 19] on span "3" at bounding box center [253, 18] width 14 height 14
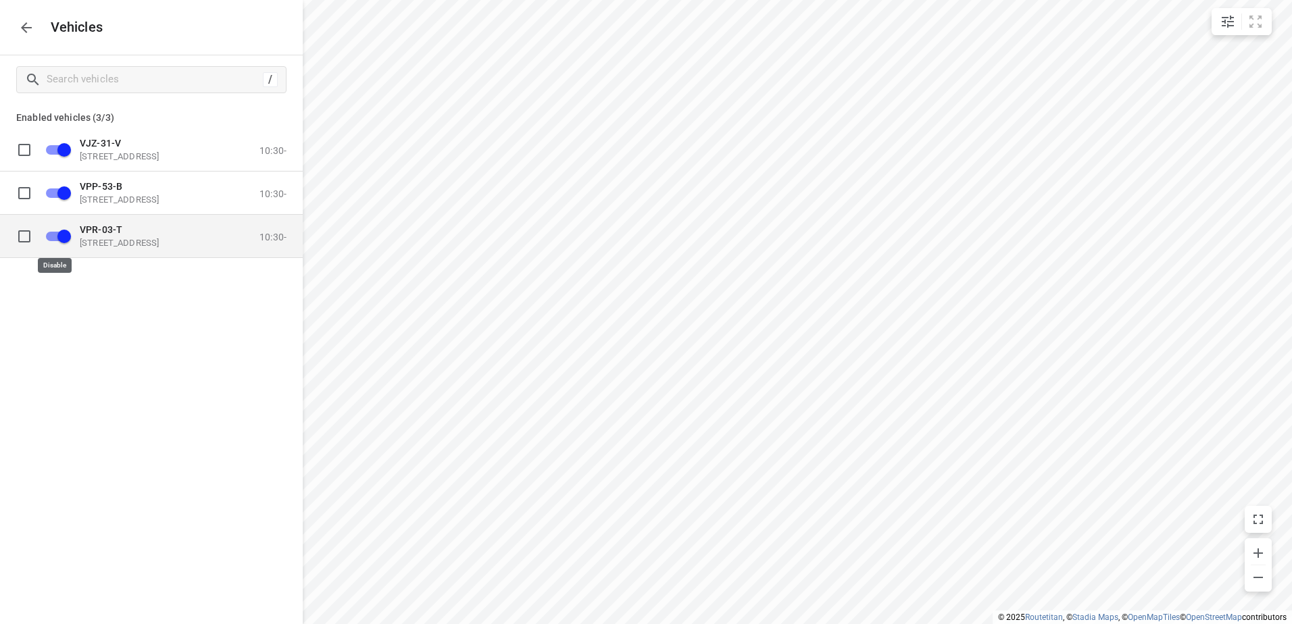
click at [59, 234] on input "grid" at bounding box center [64, 236] width 77 height 26
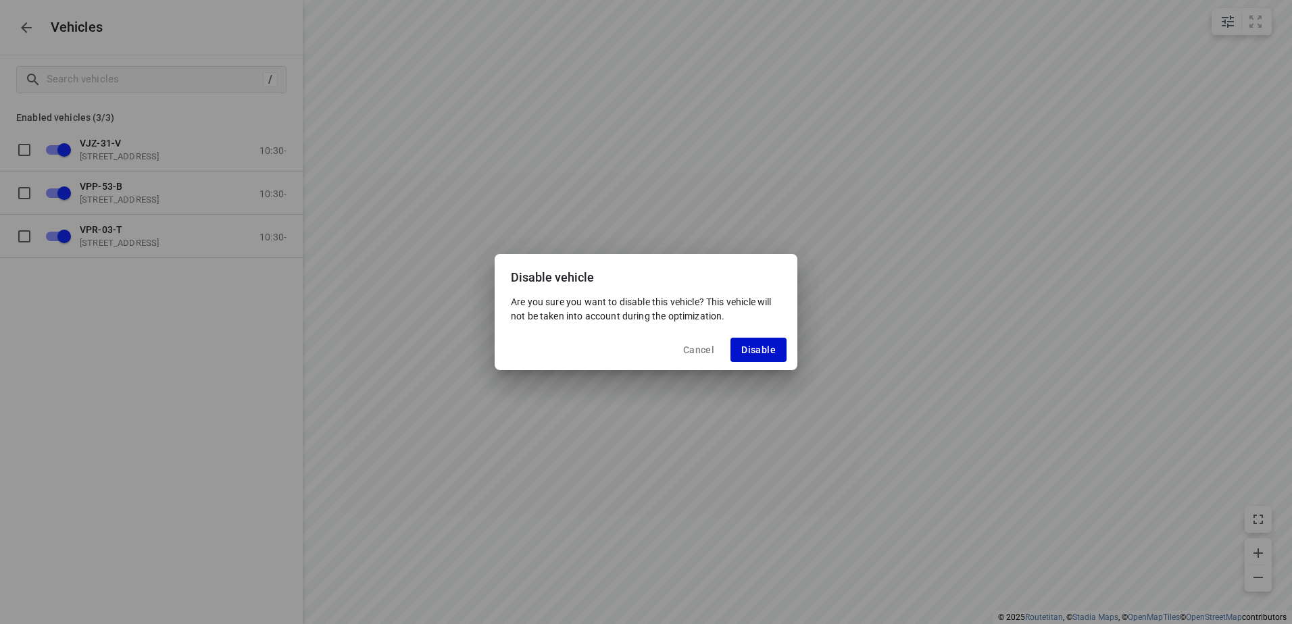
click at [744, 347] on span "Disable" at bounding box center [758, 350] width 34 height 11
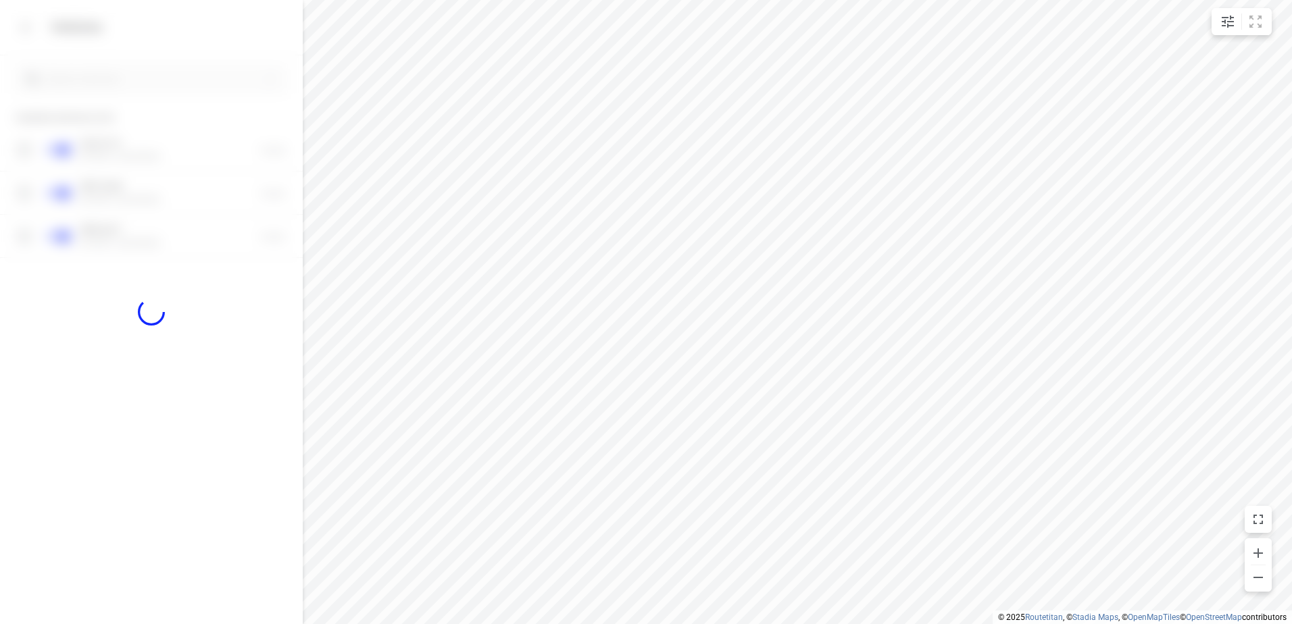
checkbox input "false"
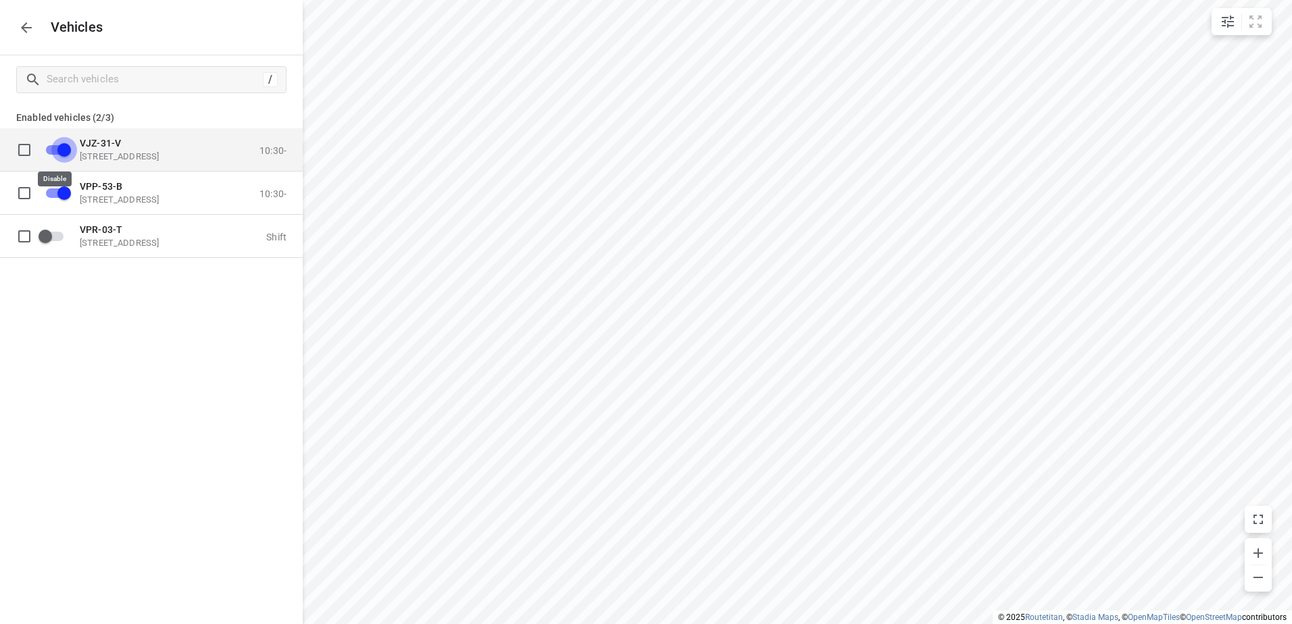
click at [66, 143] on input "grid" at bounding box center [64, 149] width 77 height 26
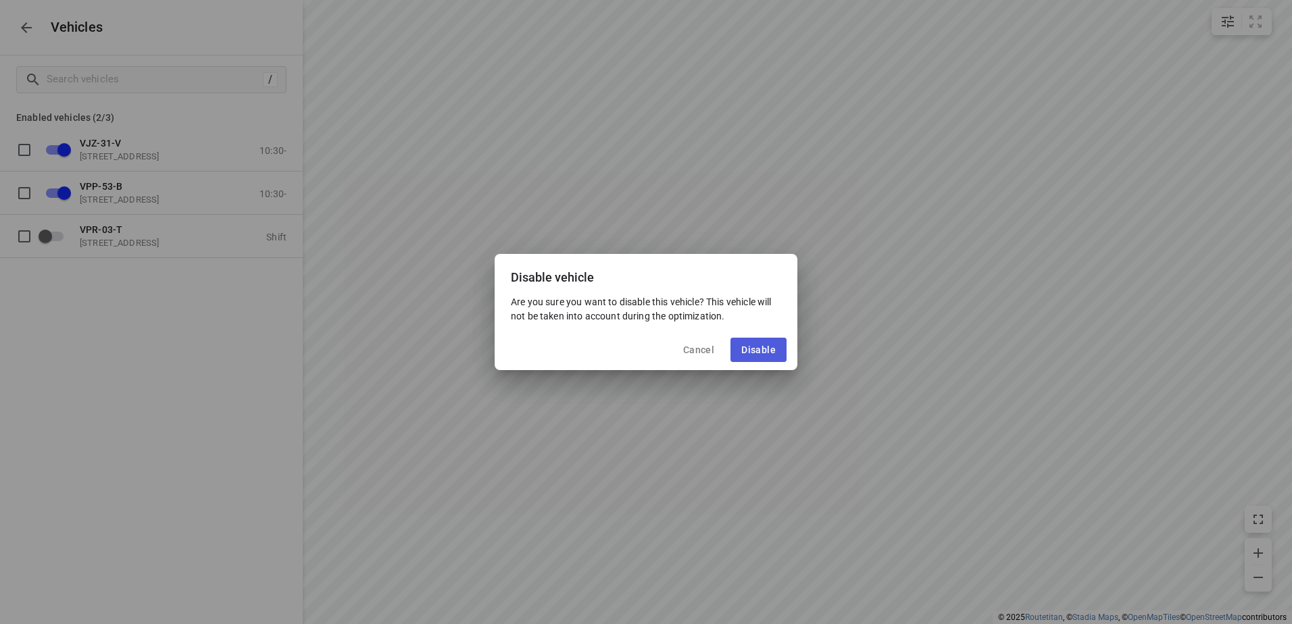
click at [761, 354] on span "Disable" at bounding box center [758, 350] width 34 height 11
checkbox input "false"
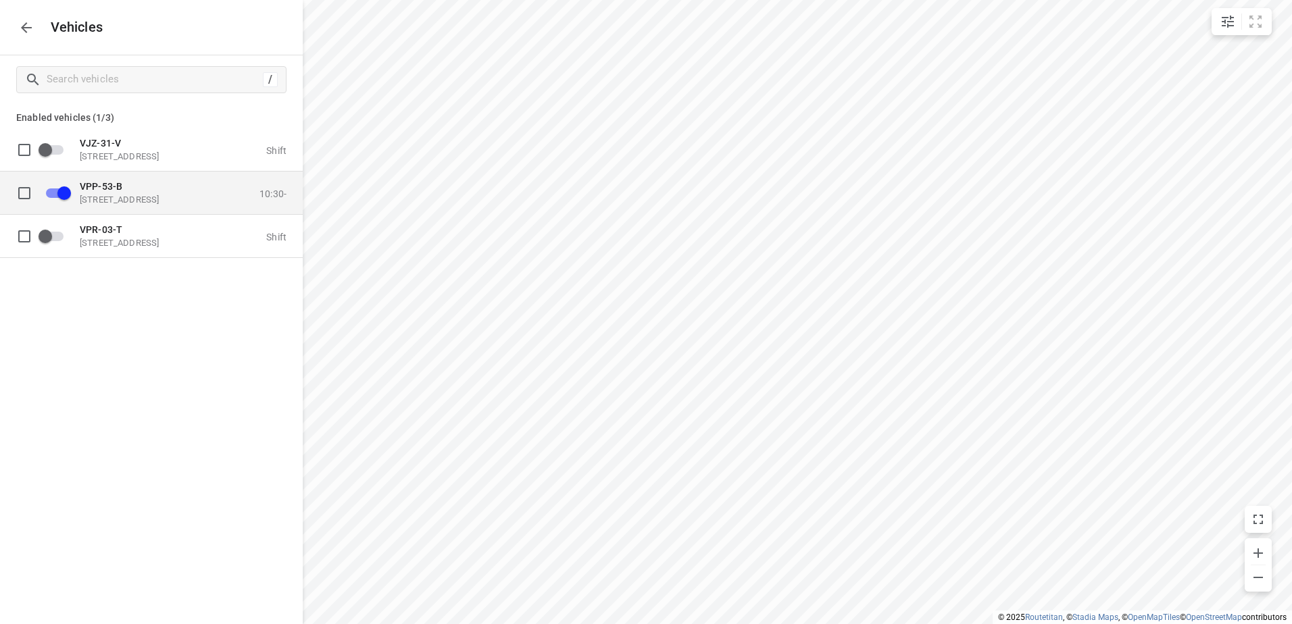
click at [120, 197] on p "[STREET_ADDRESS]" at bounding box center [147, 199] width 135 height 11
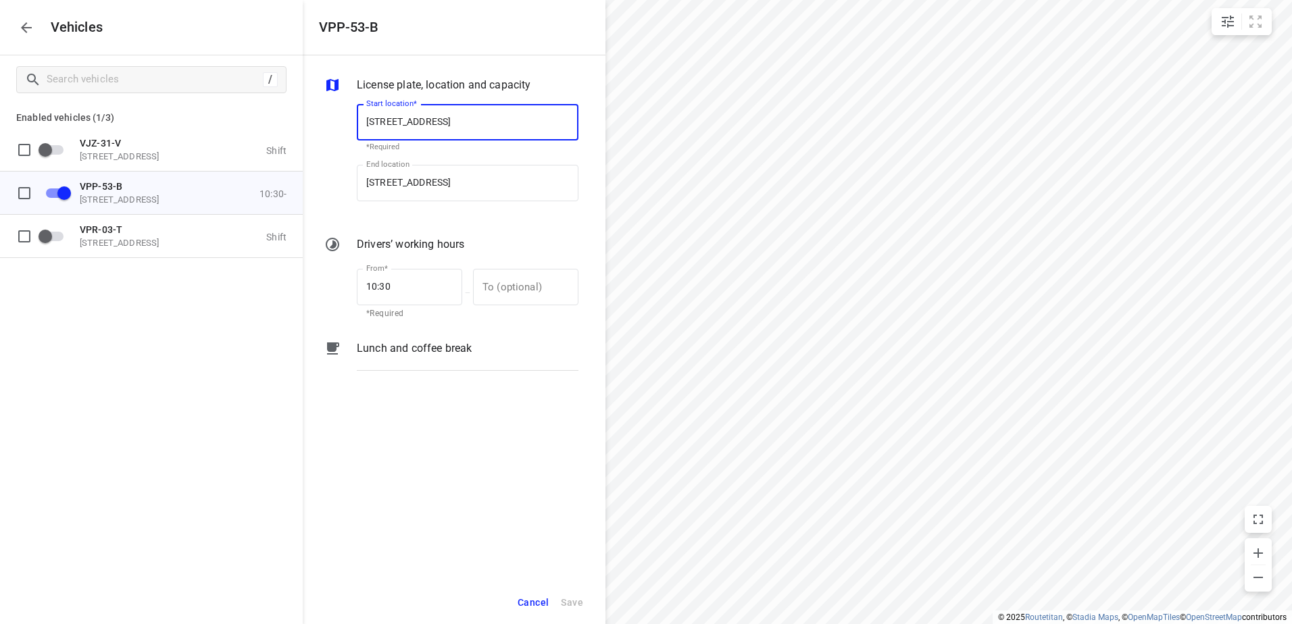
click at [436, 350] on p "Lunch and coffee break" at bounding box center [414, 348] width 115 height 16
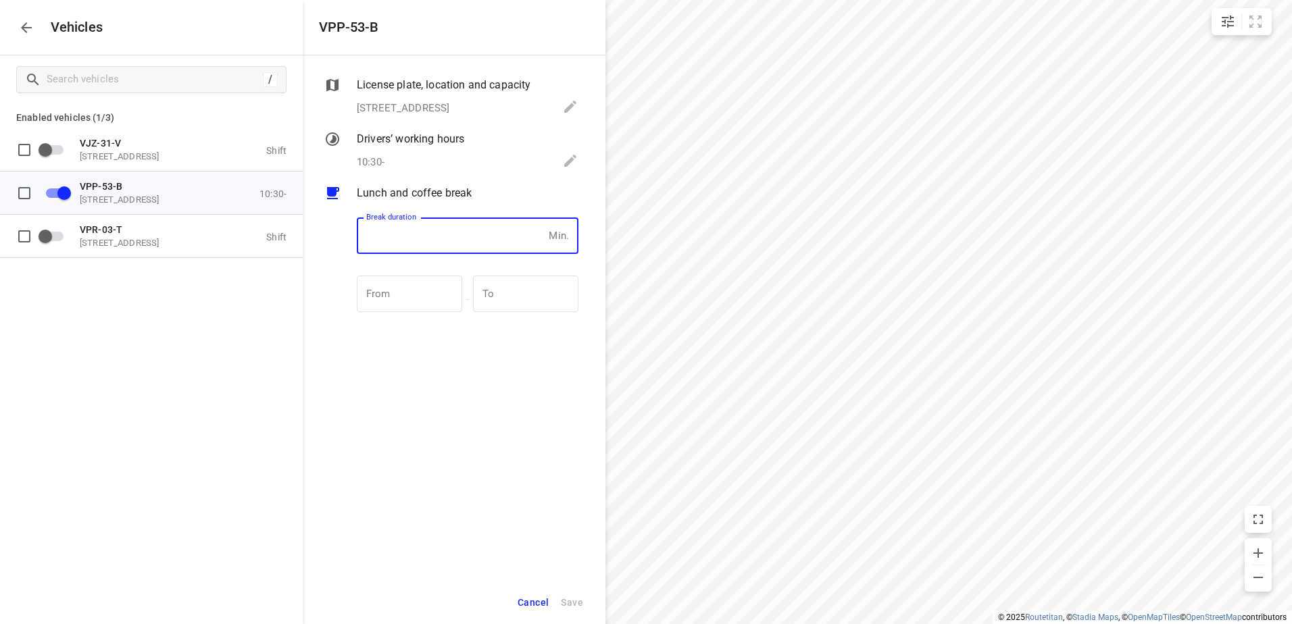
click at [425, 238] on input "number" at bounding box center [450, 236] width 186 height 36
type input "30"
click at [576, 597] on span "Save" at bounding box center [572, 603] width 22 height 17
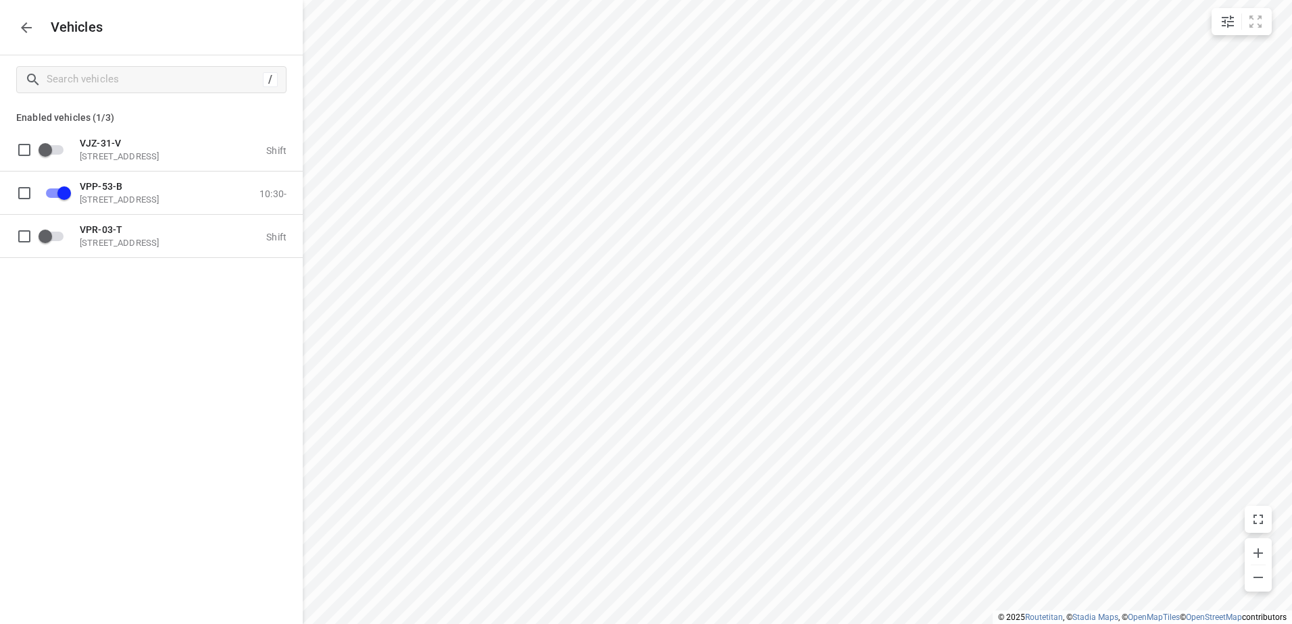
click at [24, 30] on icon "button" at bounding box center [26, 27] width 11 height 11
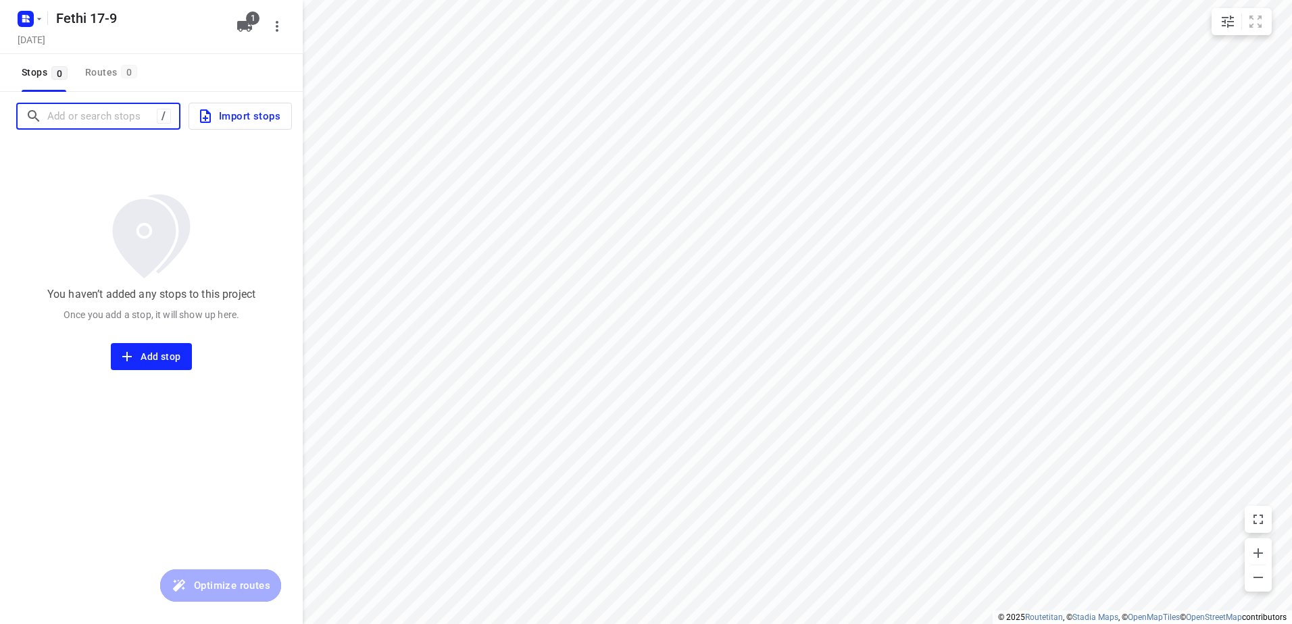
click at [110, 111] on input "Add or search stops" at bounding box center [101, 116] width 109 height 21
paste input "Sint Laurensdreef"
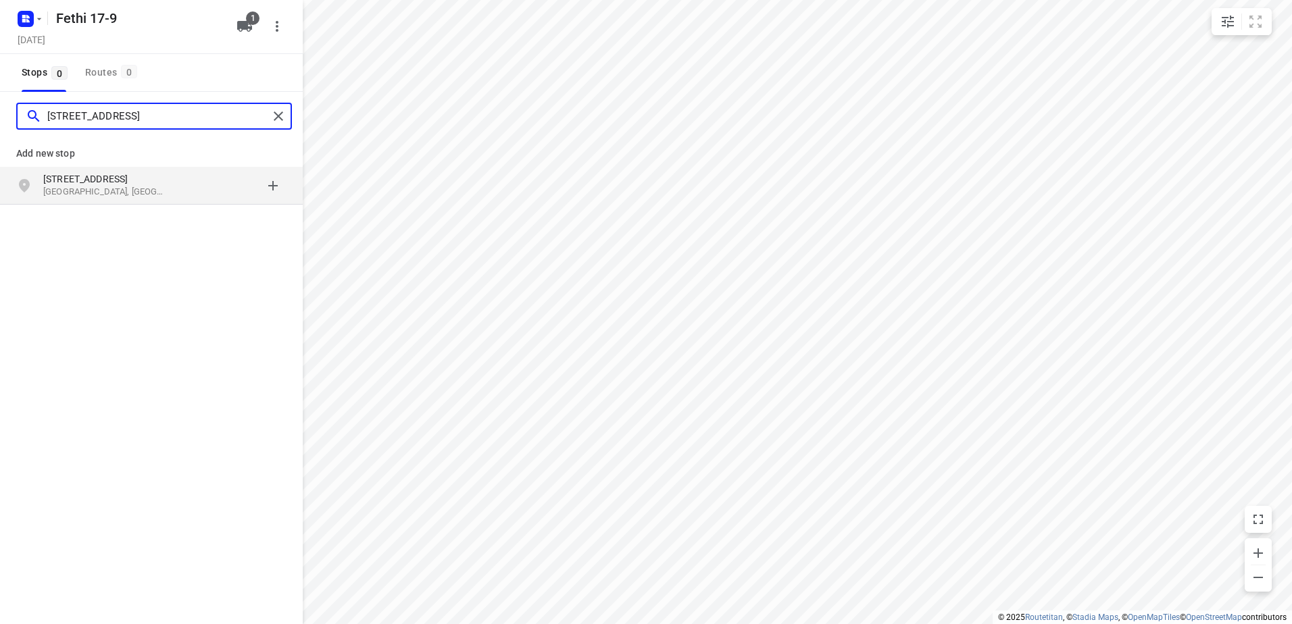
type input "[STREET_ADDRESS]"
click at [102, 186] on p "[GEOGRAPHIC_DATA], [GEOGRAPHIC_DATA]" at bounding box center [105, 192] width 124 height 13
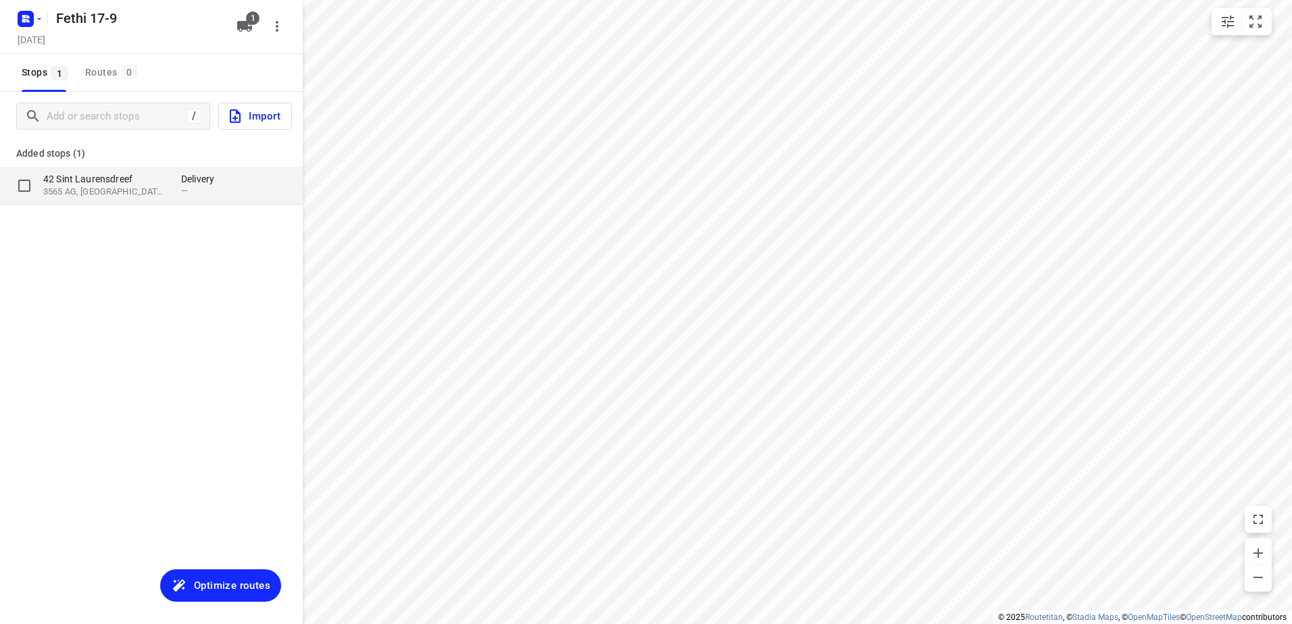
click at [110, 183] on p "42 Sint Laurensdreef" at bounding box center [105, 179] width 124 height 14
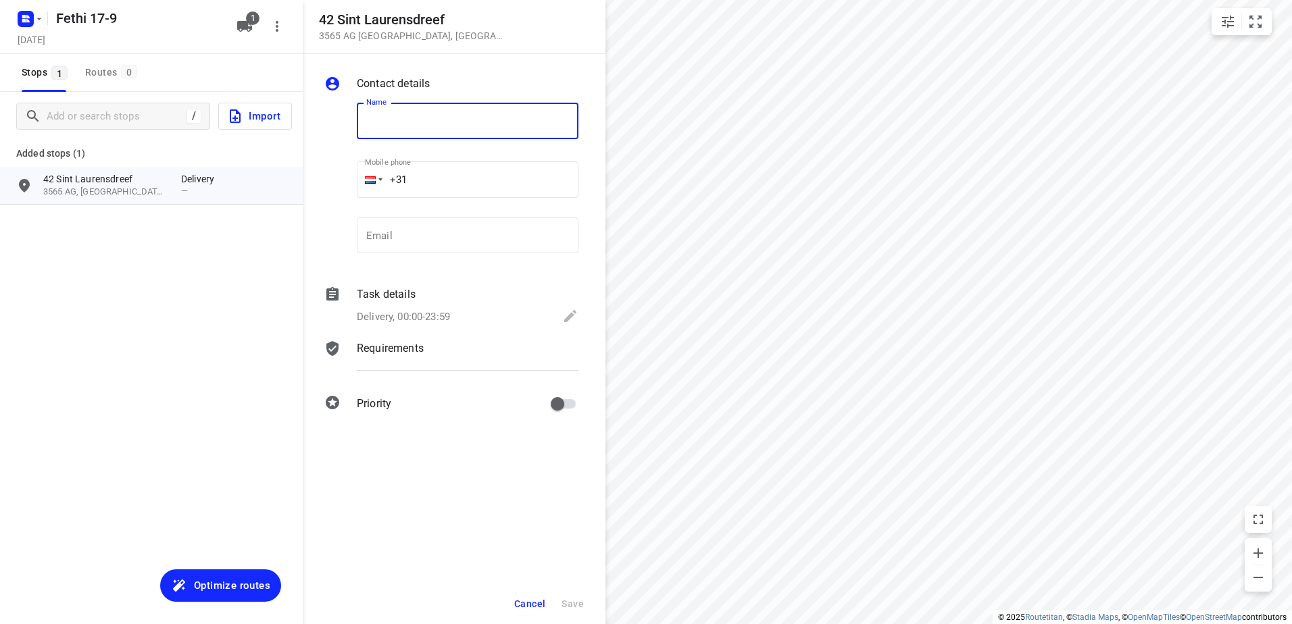
paste input "Three stars"
type input "Three stars"
click at [501, 192] on input "+31" at bounding box center [468, 179] width 222 height 36
paste input "0645313134"
click at [418, 178] on input "[PHONE_NUMBER]" at bounding box center [468, 179] width 222 height 36
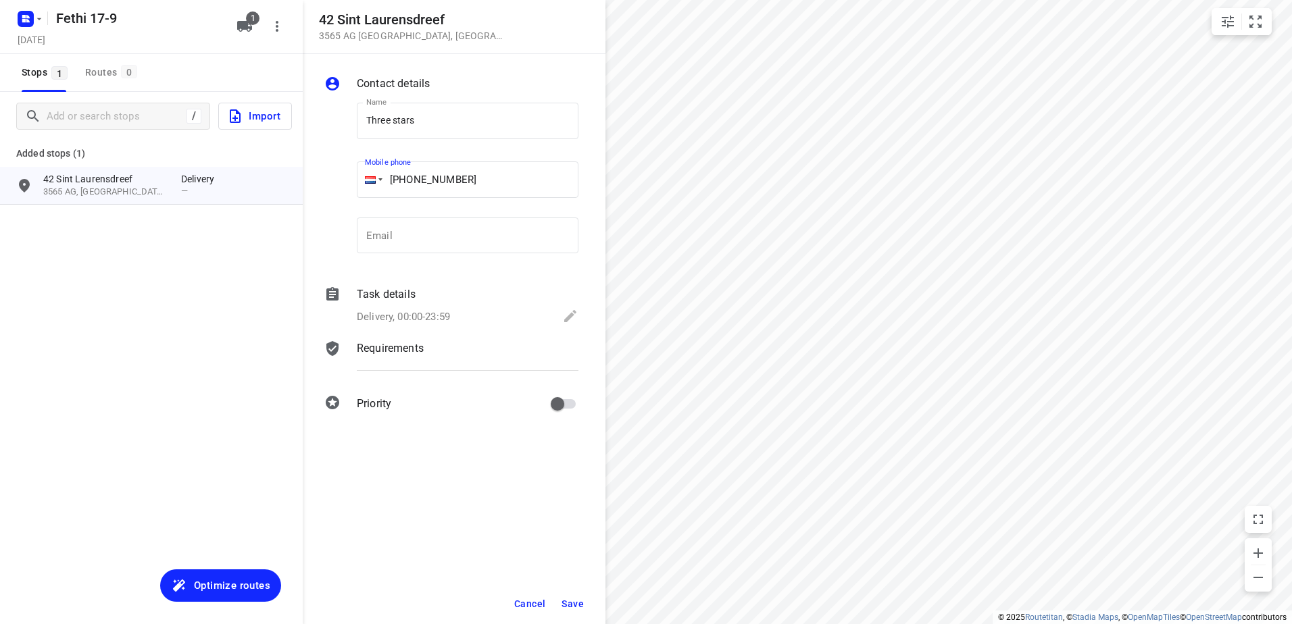
type input "[PHONE_NUMBER]"
click at [567, 317] on icon at bounding box center [570, 316] width 12 height 12
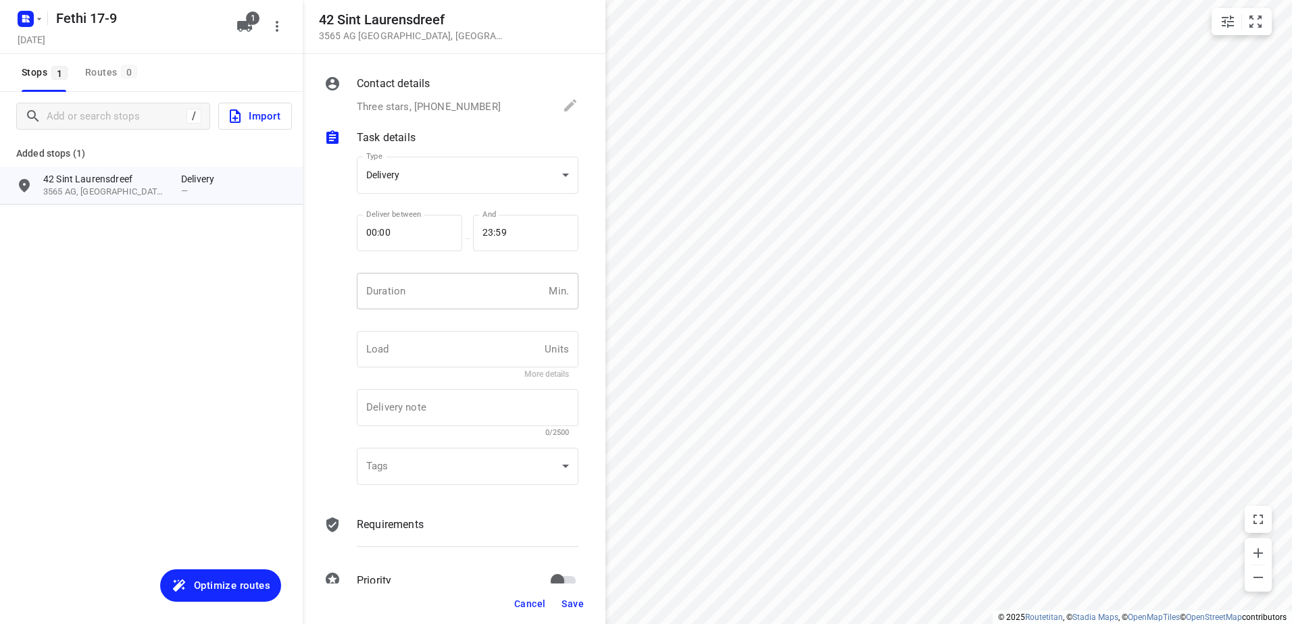
click at [426, 285] on input "number" at bounding box center [450, 291] width 186 height 36
type input "15"
click at [578, 597] on button "Save" at bounding box center [572, 604] width 33 height 24
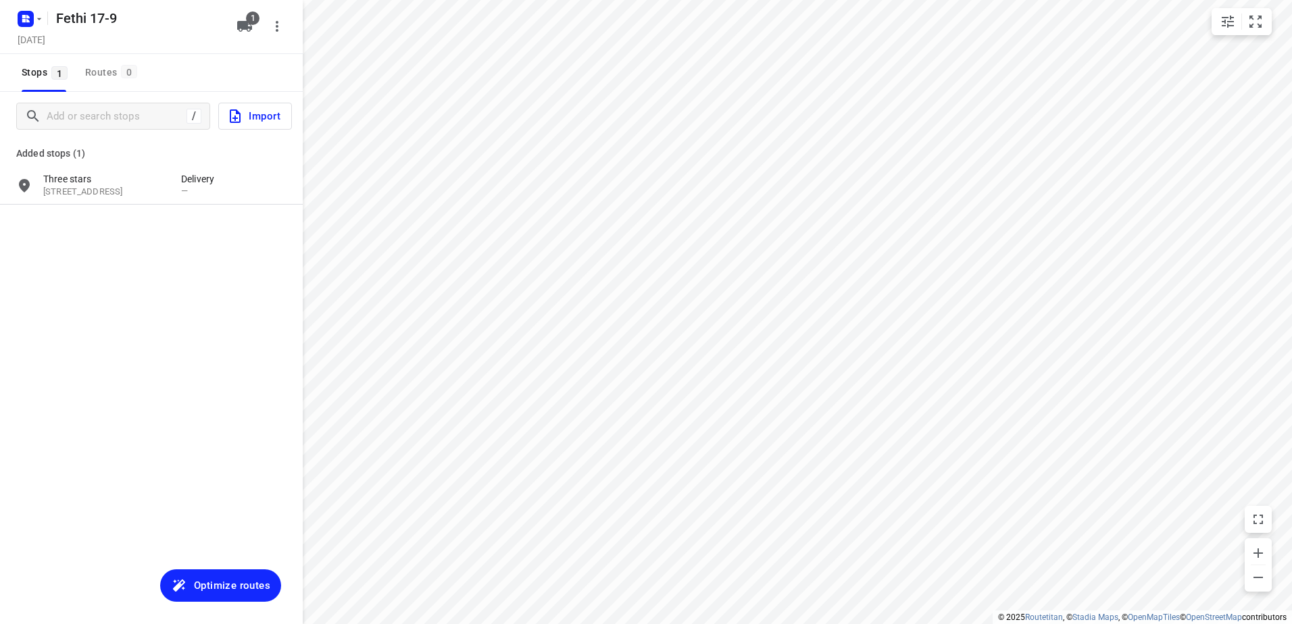
click at [224, 584] on span "Optimize routes" at bounding box center [232, 586] width 76 height 18
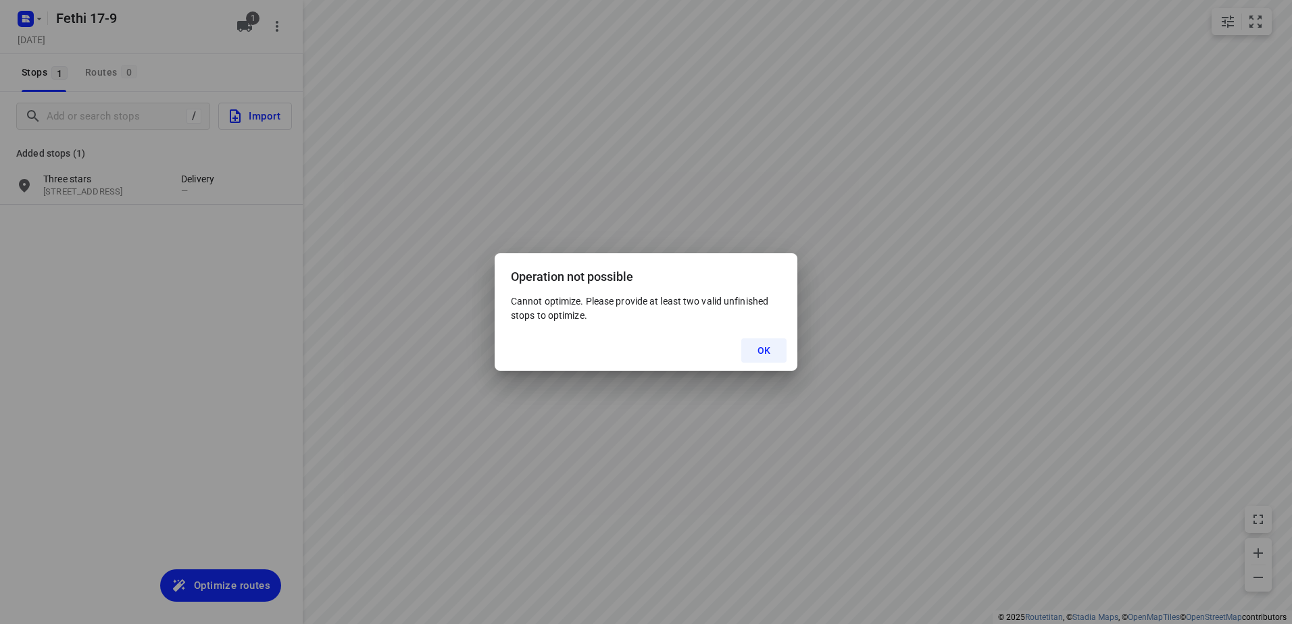
click at [767, 353] on span "OK" at bounding box center [763, 350] width 13 height 11
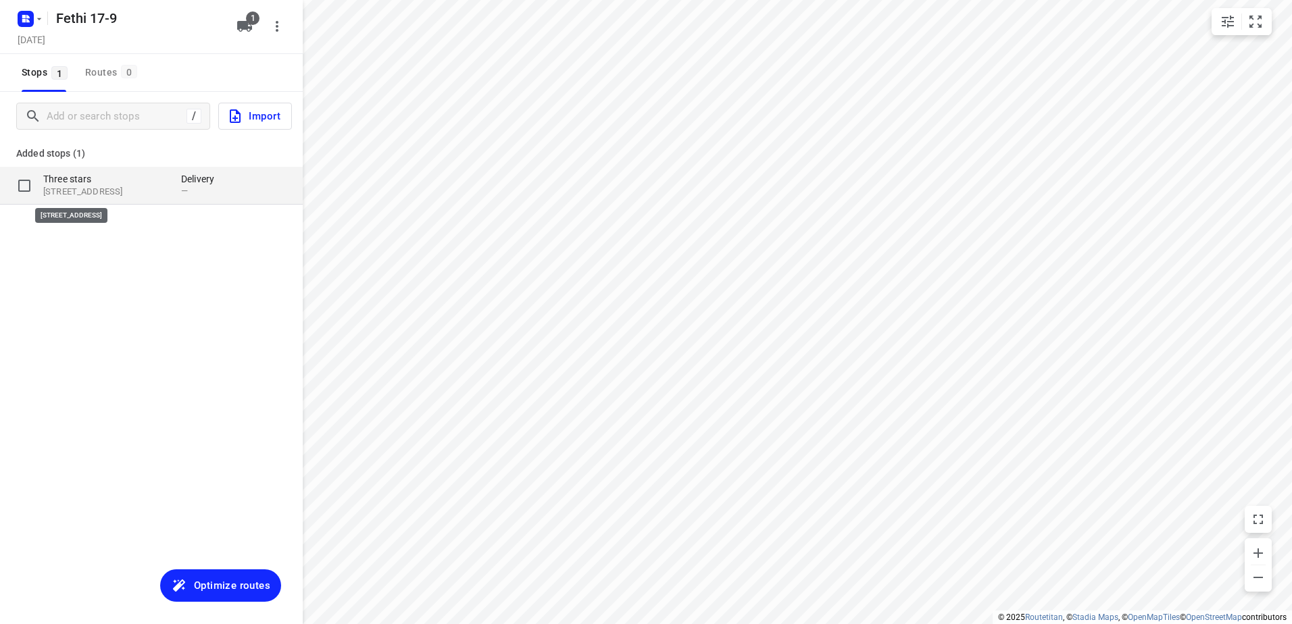
click at [99, 188] on p "[STREET_ADDRESS]" at bounding box center [105, 192] width 124 height 13
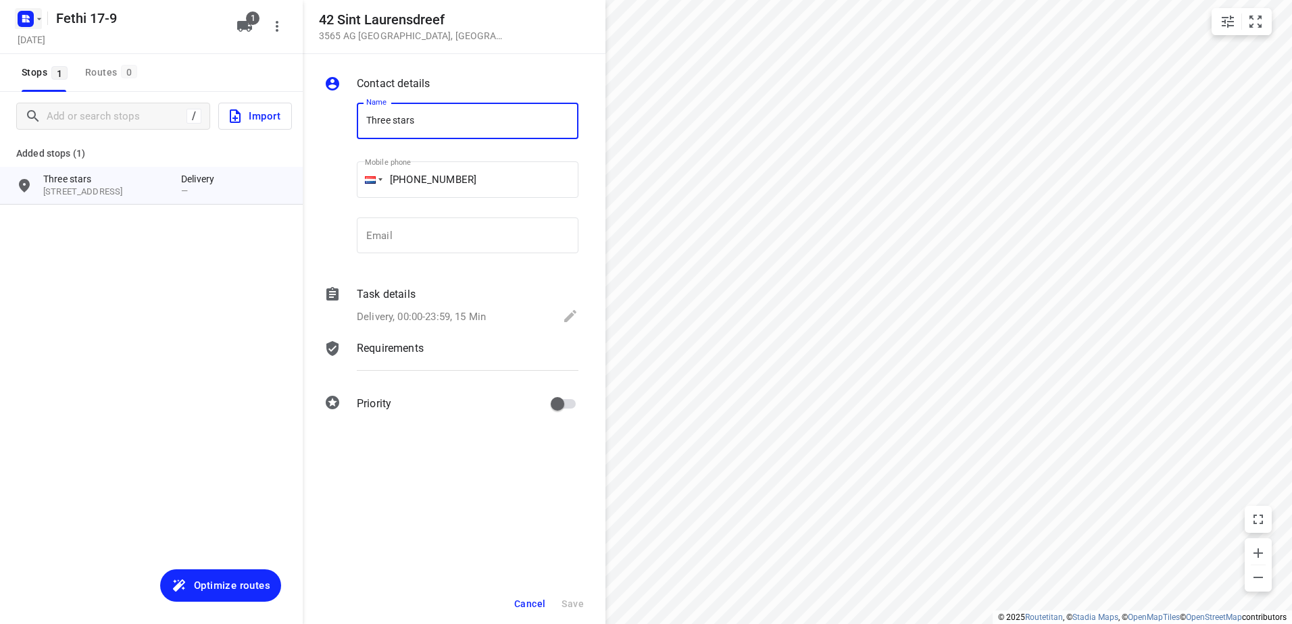
click at [34, 22] on icon "button" at bounding box center [39, 19] width 11 height 11
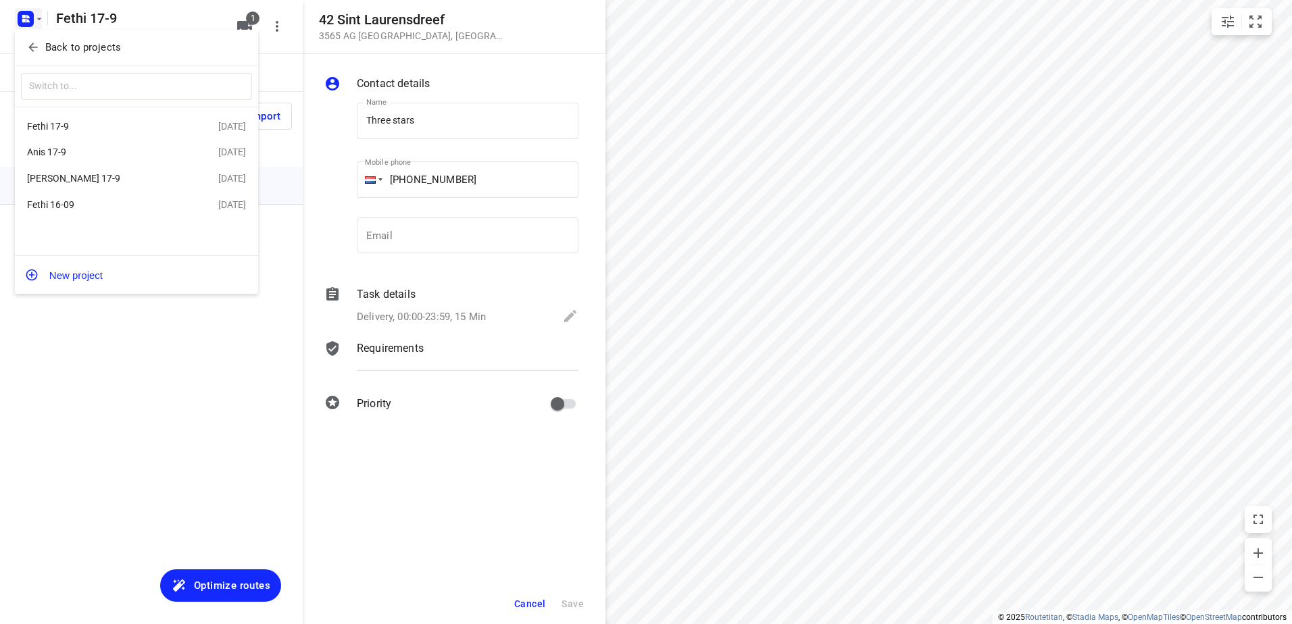
click at [34, 45] on icon "button" at bounding box center [33, 48] width 14 height 14
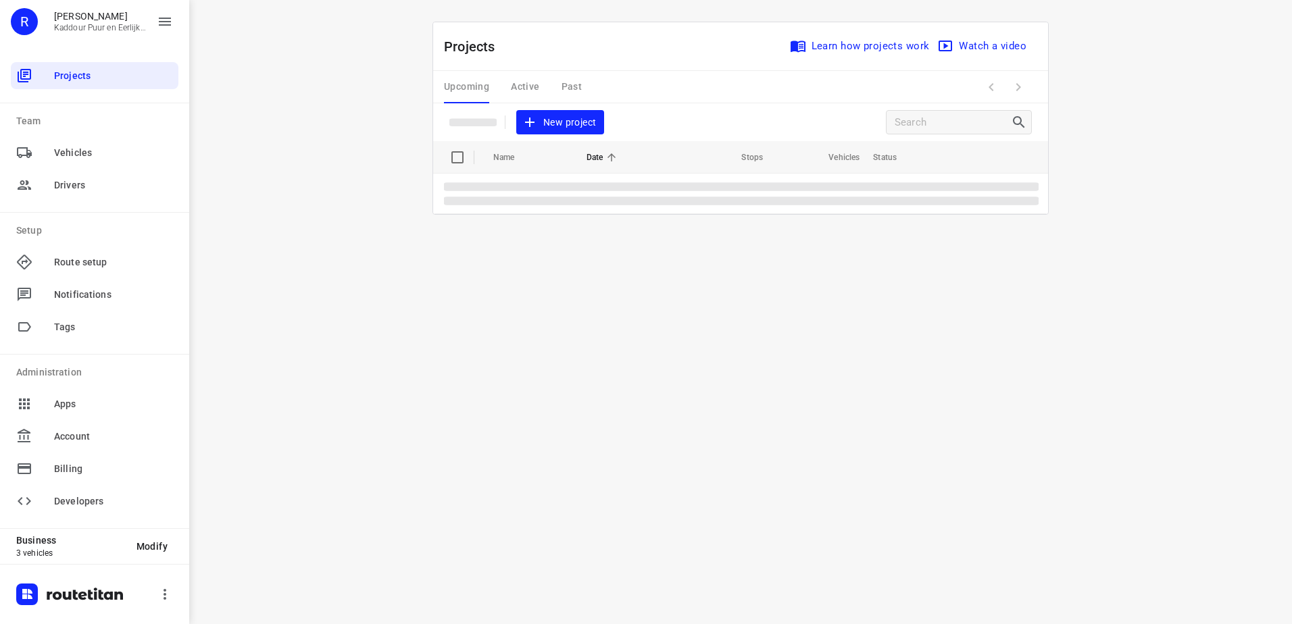
click at [521, 84] on div "Upcoming Active Past" at bounding box center [523, 87] width 159 height 32
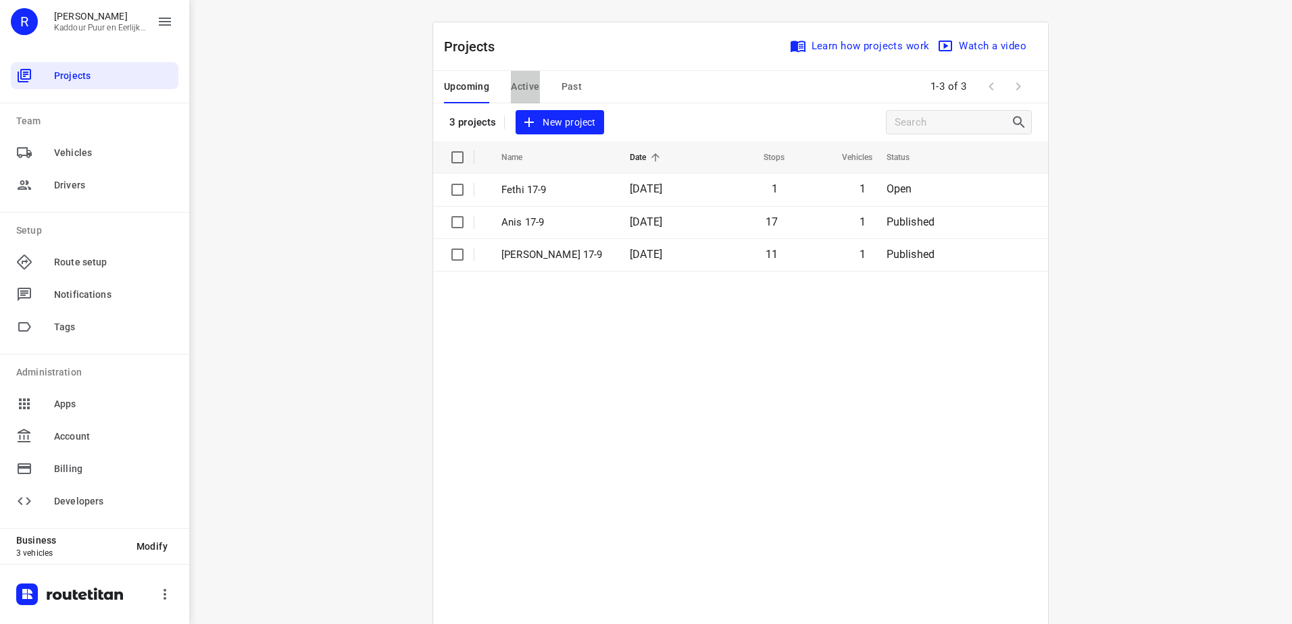
click at [525, 86] on span "Active" at bounding box center [525, 86] width 28 height 17
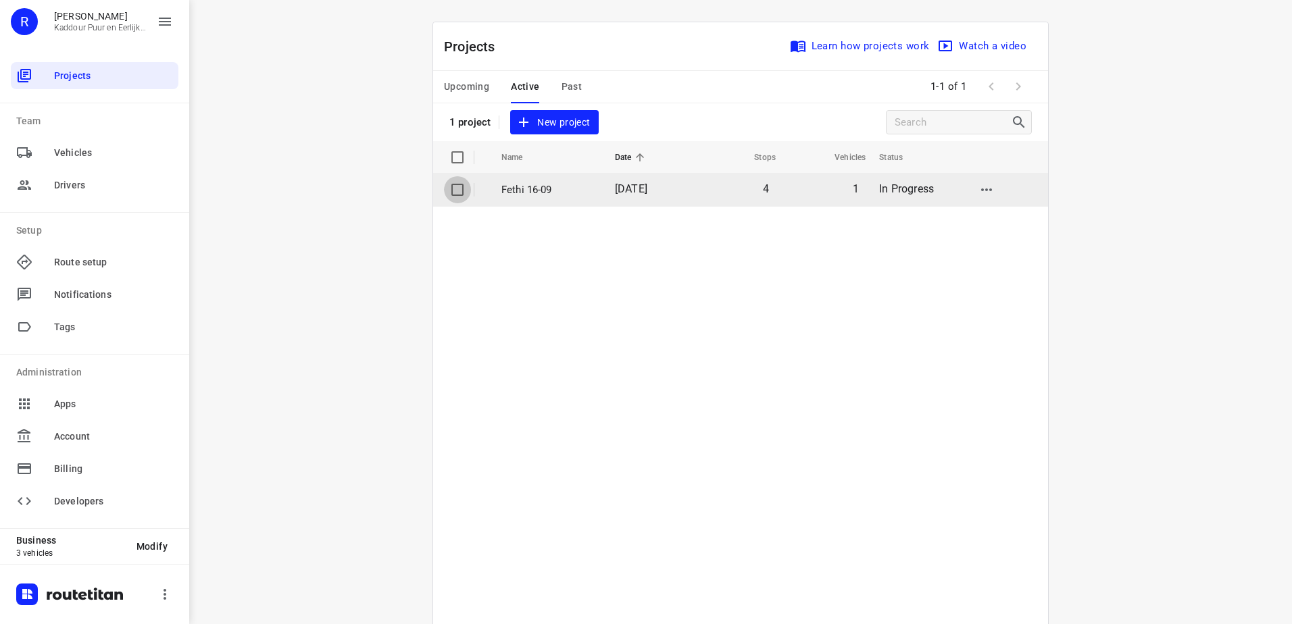
click at [451, 186] on input "checkbox" at bounding box center [457, 189] width 27 height 27
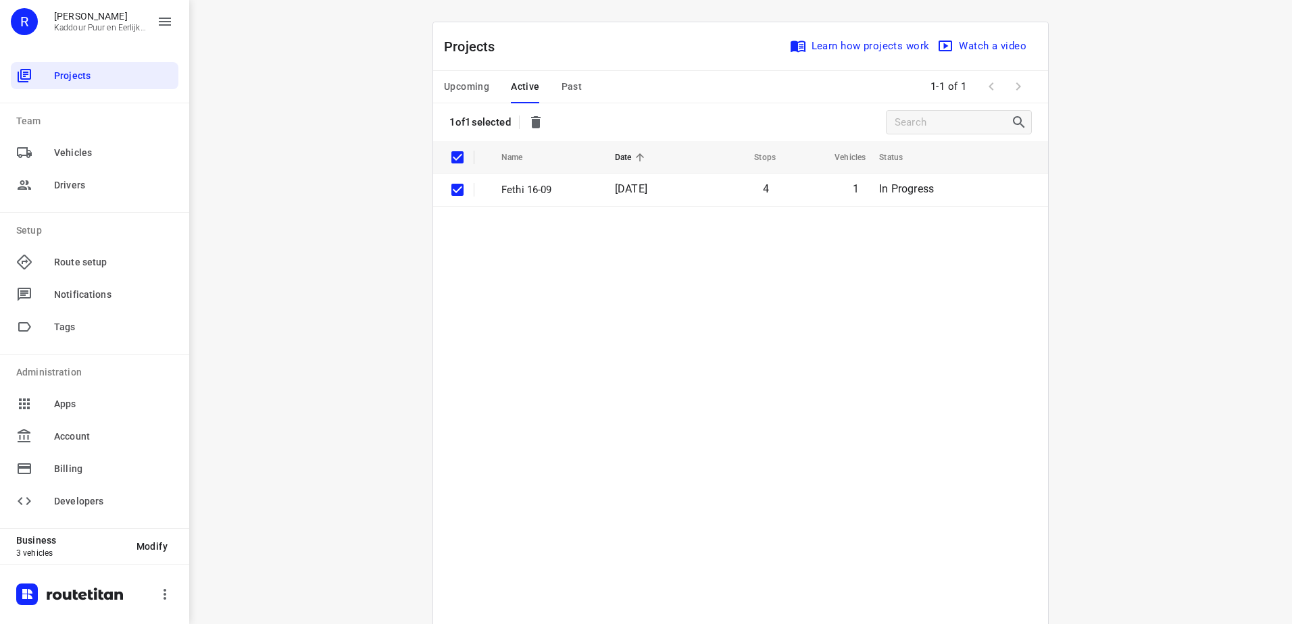
click at [537, 121] on icon "button" at bounding box center [535, 122] width 9 height 12
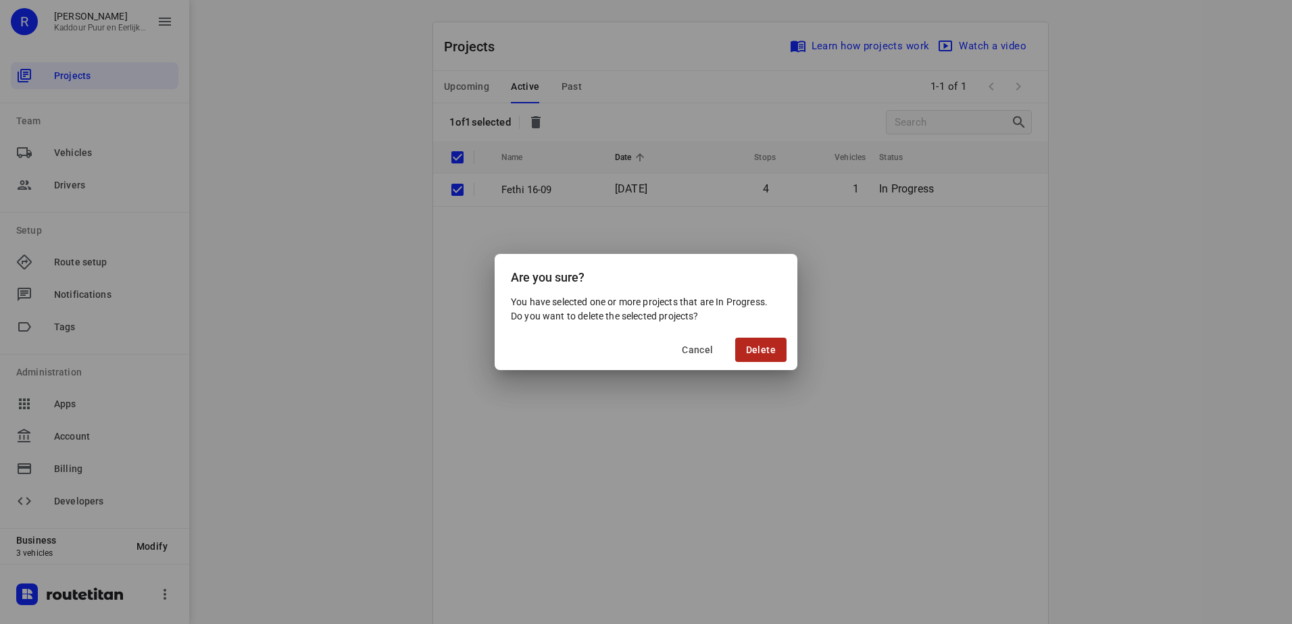
click at [778, 345] on button "Delete" at bounding box center [760, 350] width 51 height 24
checkbox input "false"
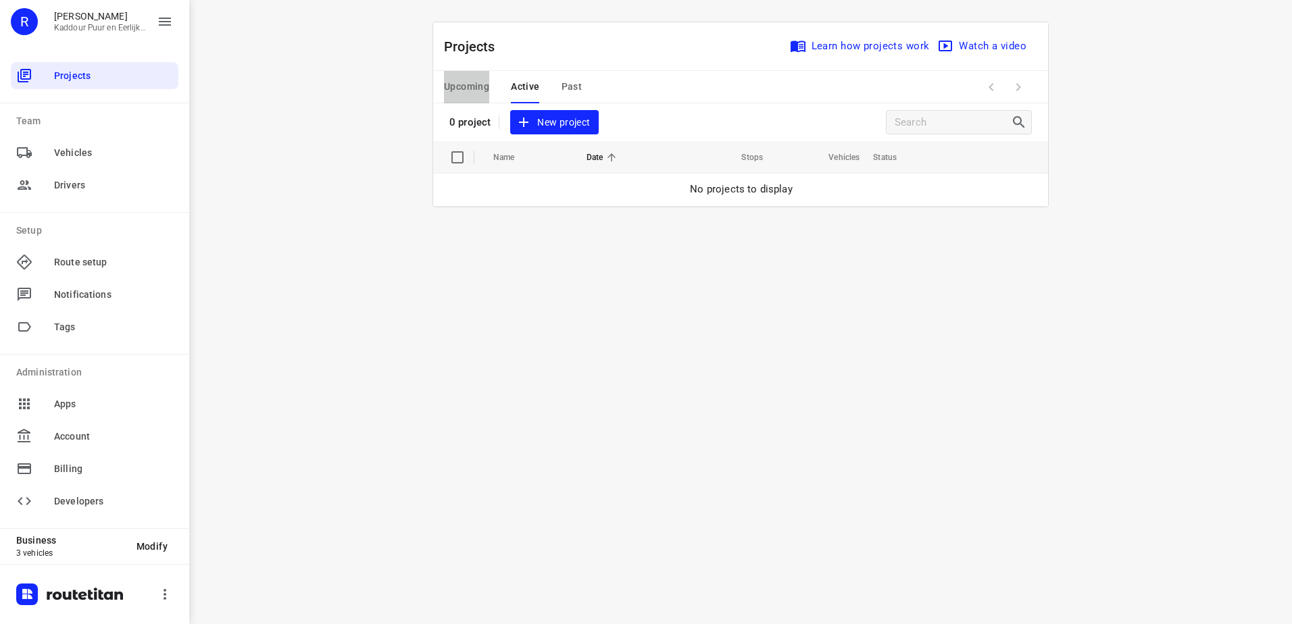
click at [456, 89] on span "Upcoming" at bounding box center [466, 86] width 45 height 17
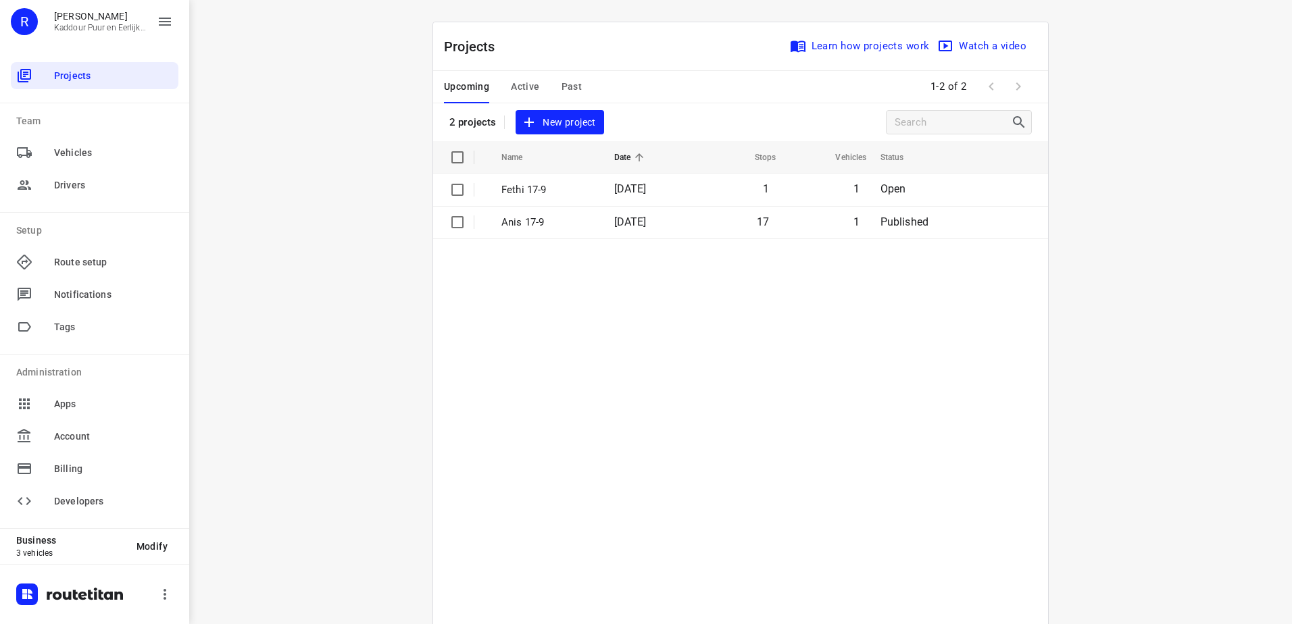
click at [526, 75] on button "Active" at bounding box center [525, 87] width 28 height 32
click at [466, 85] on span "Upcoming" at bounding box center [466, 86] width 45 height 17
